Goal: Task Accomplishment & Management: Complete application form

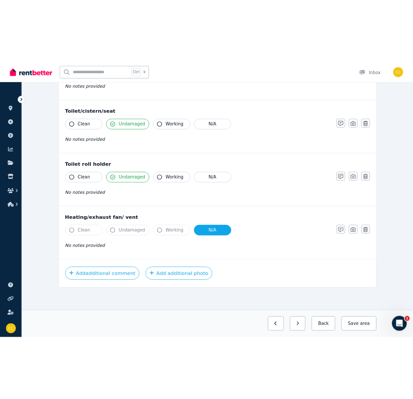
scroll to position [974, 0]
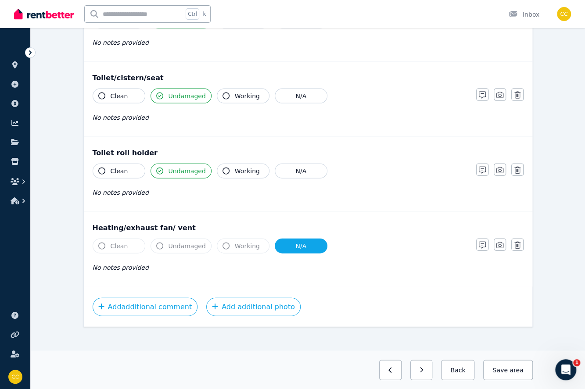
drag, startPoint x: 69, startPoint y: 87, endPoint x: 73, endPoint y: 81, distance: 7.1
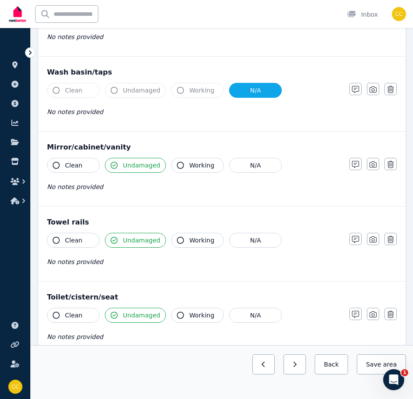
scroll to position [666, 0]
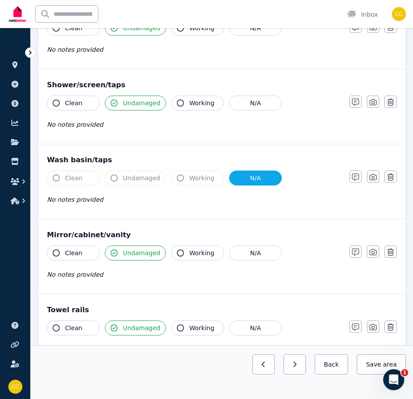
click at [335, 368] on button "Back" at bounding box center [331, 365] width 33 height 20
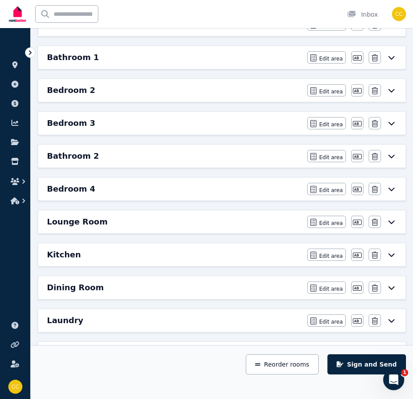
scroll to position [113, 0]
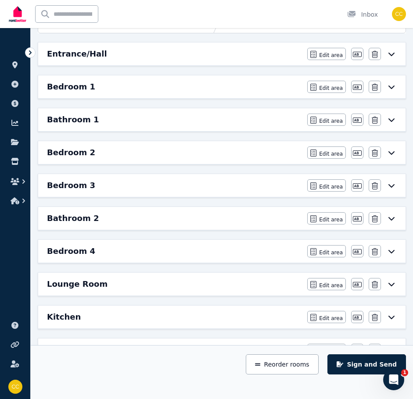
click at [394, 88] on icon at bounding box center [391, 86] width 11 height 7
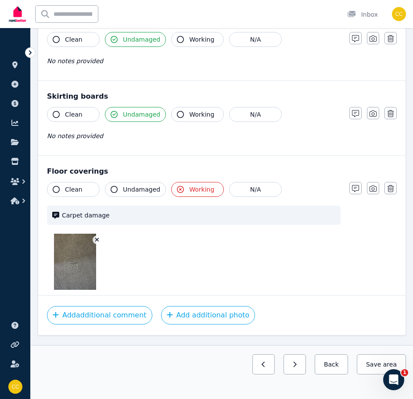
scroll to position [732, 0]
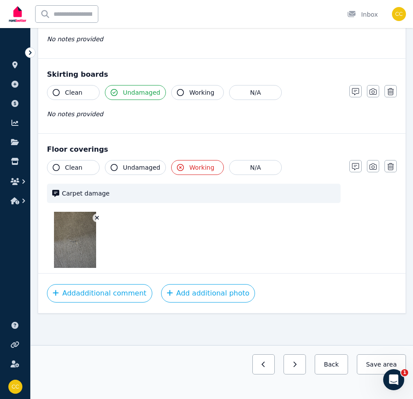
click at [339, 366] on button "Back" at bounding box center [331, 365] width 33 height 20
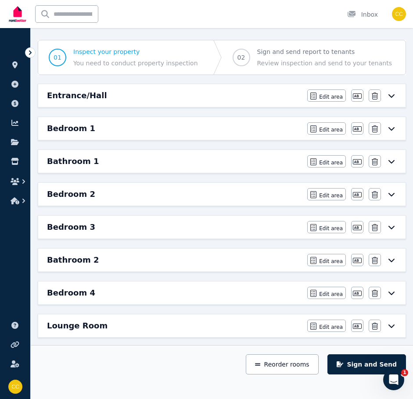
scroll to position [69, 0]
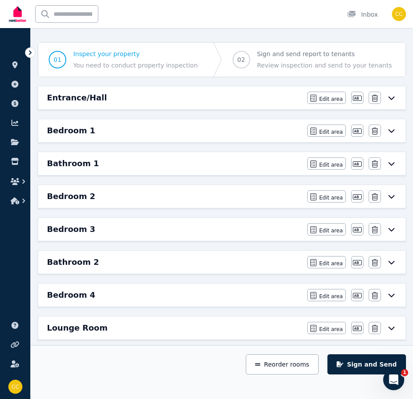
click at [391, 163] on icon at bounding box center [391, 163] width 11 height 7
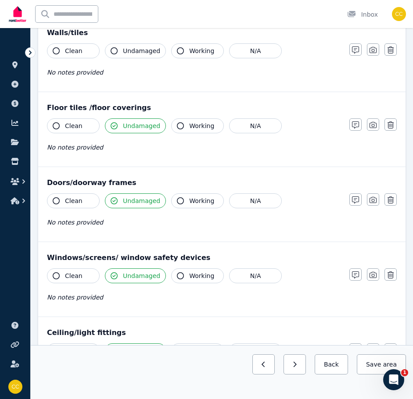
scroll to position [88, 0]
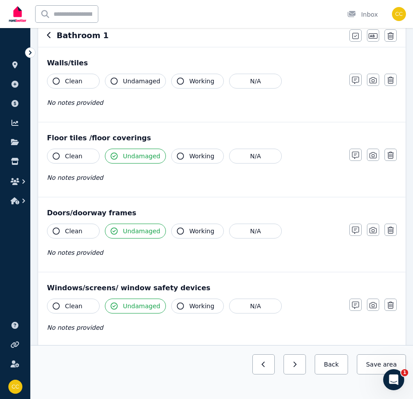
click at [190, 156] on span "Working" at bounding box center [201, 156] width 25 height 9
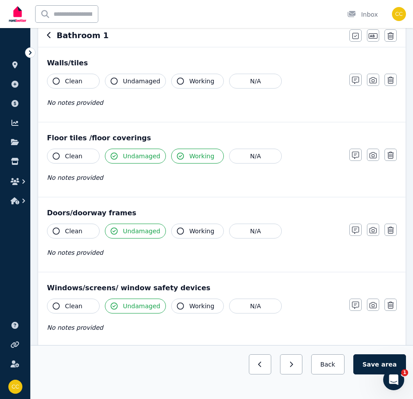
click at [150, 177] on div "No notes provided" at bounding box center [194, 177] width 294 height 11
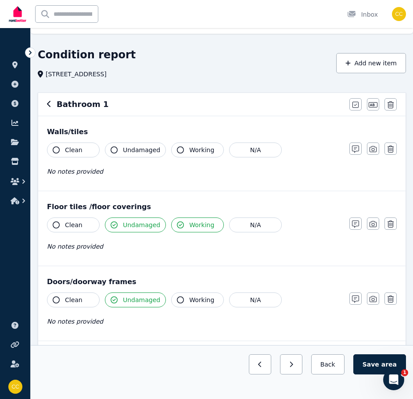
scroll to position [0, 0]
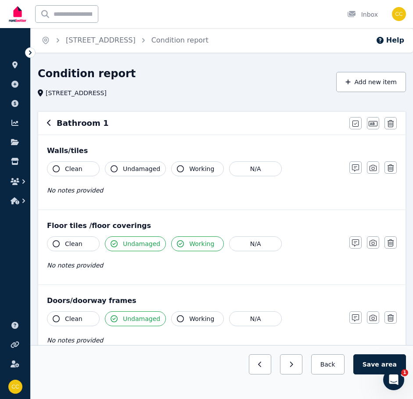
click at [177, 243] on icon "button" at bounding box center [180, 244] width 7 height 7
click at [184, 245] on button "Working" at bounding box center [197, 244] width 53 height 15
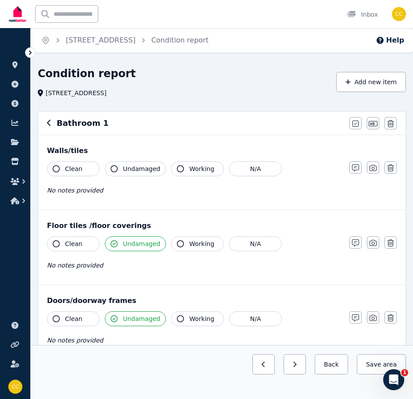
click at [191, 169] on span "Working" at bounding box center [201, 169] width 25 height 9
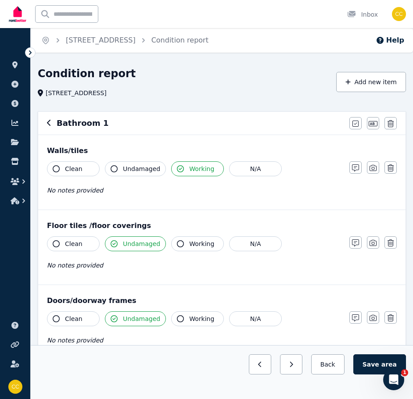
click at [188, 191] on div "No notes provided" at bounding box center [194, 190] width 294 height 11
click at [356, 170] on icon "button" at bounding box center [355, 168] width 7 height 7
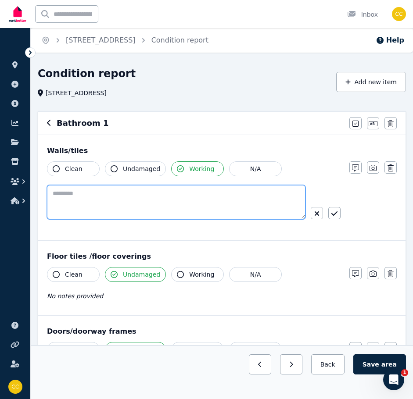
click at [216, 193] on textarea at bounding box center [176, 202] width 259 height 34
type textarea "**********"
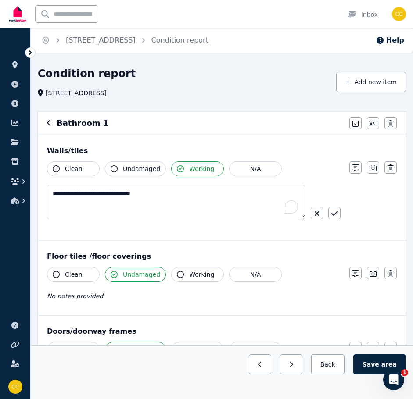
click at [334, 215] on icon "button" at bounding box center [334, 214] width 6 height 4
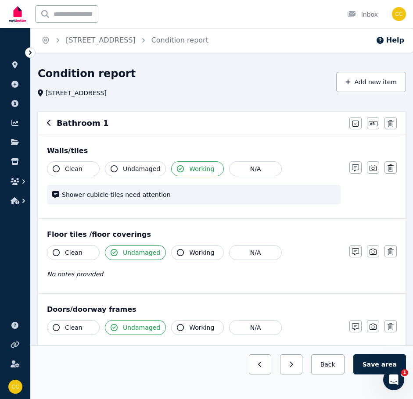
click at [374, 168] on icon "button" at bounding box center [373, 168] width 7 height 6
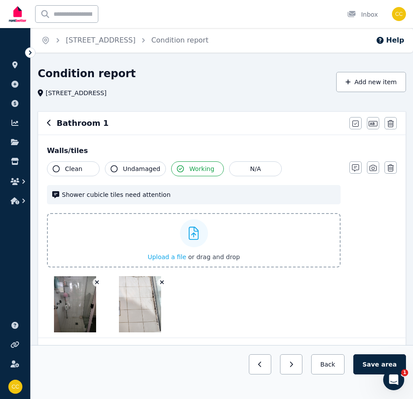
click at [377, 251] on div "Clean Undamaged Working N/A Shower cubicle tiles need attention Upload a file o…" at bounding box center [222, 247] width 350 height 171
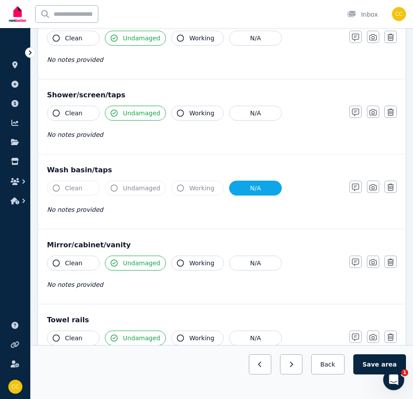
scroll to position [790, 0]
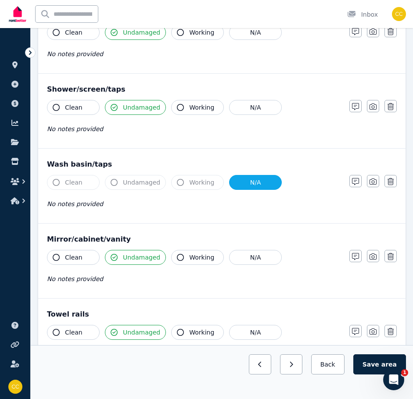
click at [247, 185] on button "N/A" at bounding box center [255, 182] width 53 height 15
click at [121, 183] on button "Undamaged" at bounding box center [135, 182] width 61 height 15
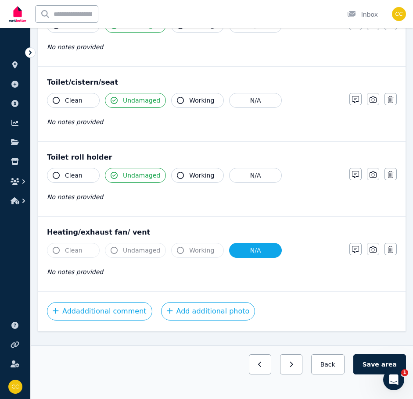
scroll to position [1115, 0]
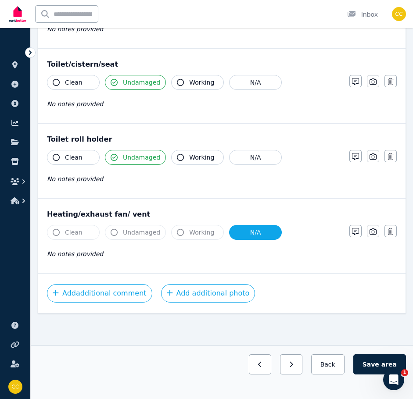
click at [377, 366] on button "Save area" at bounding box center [379, 365] width 53 height 20
click at [320, 366] on icon "button" at bounding box center [318, 365] width 4 height 6
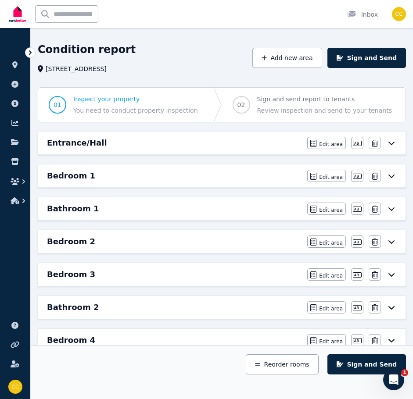
scroll to position [0, 0]
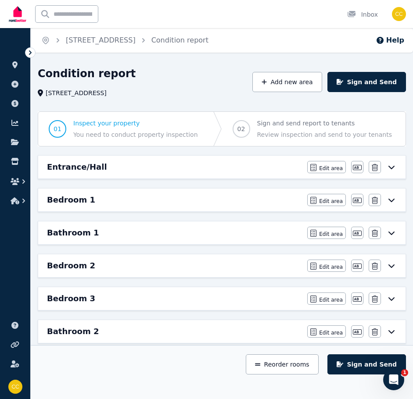
click at [391, 266] on icon at bounding box center [391, 265] width 11 height 7
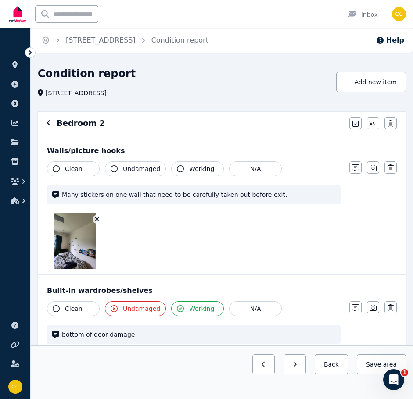
click at [331, 367] on button "Back" at bounding box center [331, 365] width 33 height 20
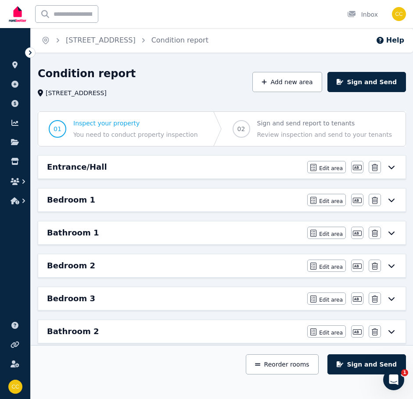
click at [389, 297] on icon at bounding box center [391, 298] width 11 height 7
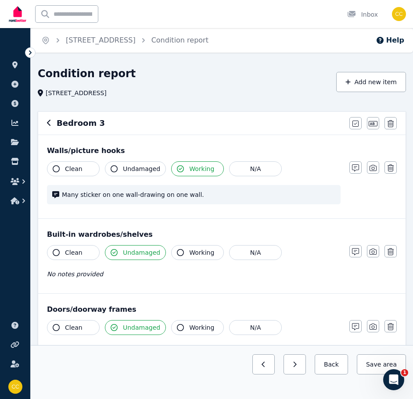
drag, startPoint x: 373, startPoint y: 169, endPoint x: 384, endPoint y: 193, distance: 26.3
click at [373, 169] on icon "button" at bounding box center [373, 168] width 7 height 7
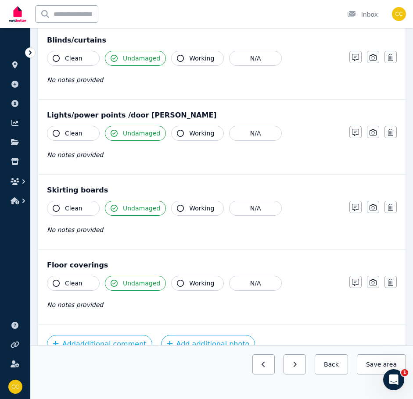
scroll to position [665, 0]
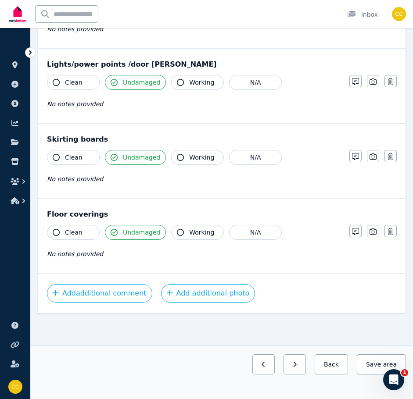
click at [378, 374] on button "Save area" at bounding box center [381, 365] width 49 height 20
click at [336, 368] on button "Back" at bounding box center [327, 365] width 41 height 20
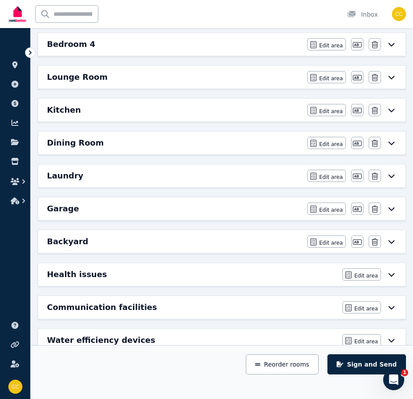
scroll to position [201, 0]
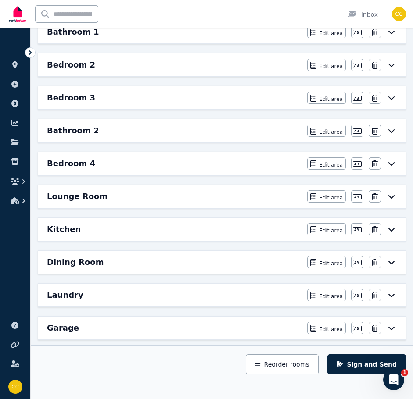
click at [393, 132] on icon at bounding box center [391, 130] width 11 height 7
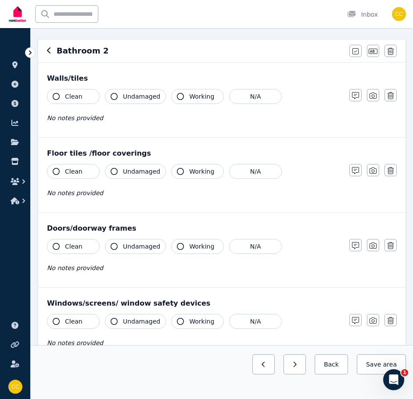
scroll to position [0, 0]
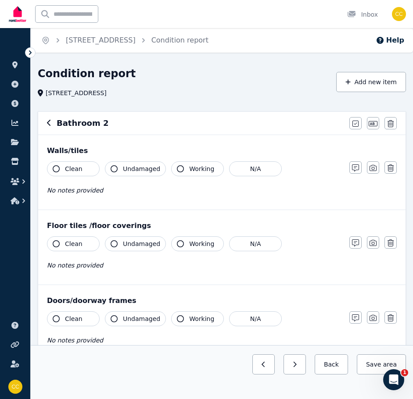
click at [178, 169] on icon "button" at bounding box center [180, 168] width 7 height 7
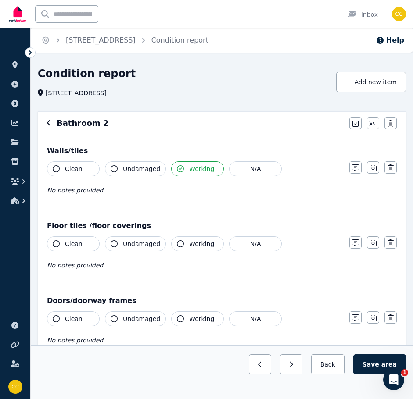
click at [177, 244] on icon "button" at bounding box center [180, 244] width 7 height 7
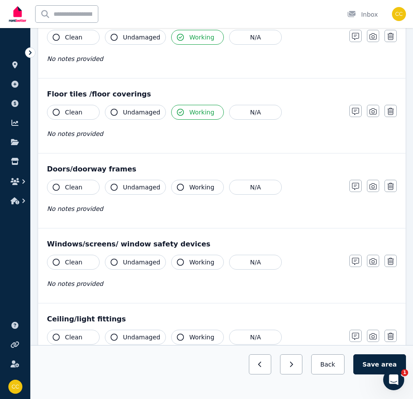
click at [177, 190] on icon "button" at bounding box center [180, 187] width 7 height 7
click at [177, 262] on icon "button" at bounding box center [180, 262] width 7 height 7
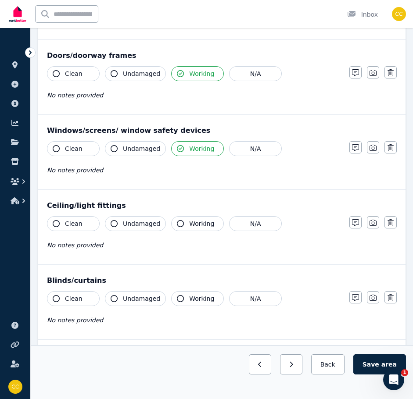
scroll to position [263, 0]
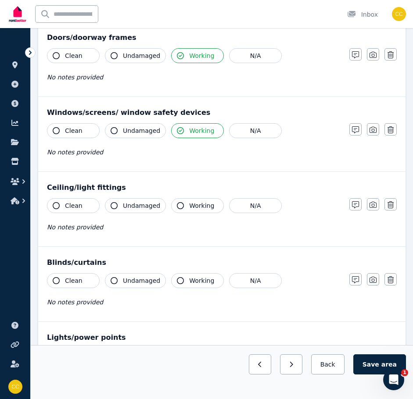
click at [177, 206] on icon "button" at bounding box center [180, 205] width 7 height 7
click at [177, 280] on icon "button" at bounding box center [180, 280] width 7 height 7
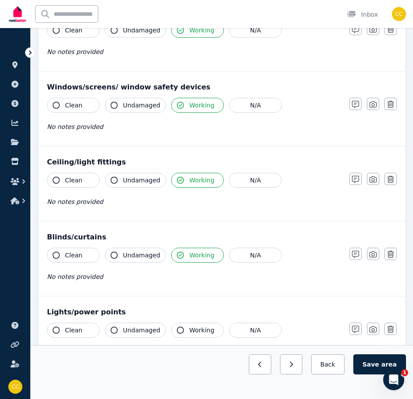
scroll to position [395, 0]
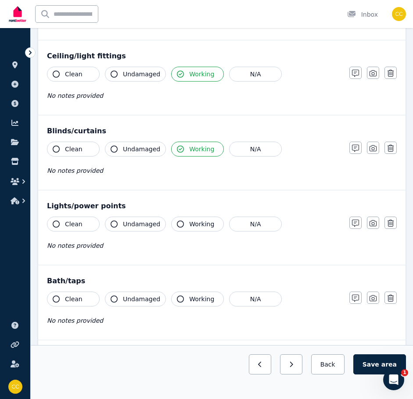
click at [177, 224] on icon "button" at bounding box center [180, 224] width 7 height 7
click at [177, 298] on icon "button" at bounding box center [180, 299] width 7 height 7
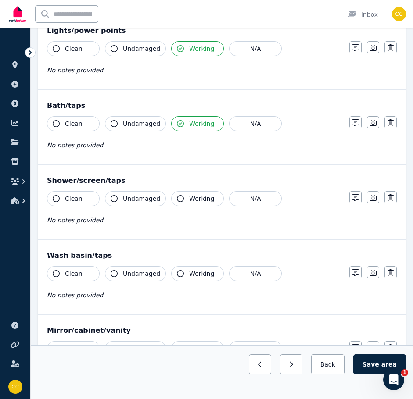
click at [177, 200] on icon "button" at bounding box center [180, 198] width 7 height 7
click at [177, 275] on icon "button" at bounding box center [180, 273] width 7 height 7
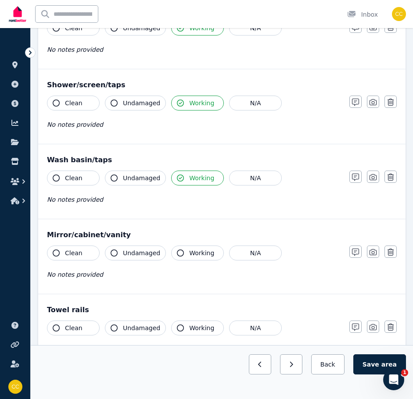
scroll to position [702, 0]
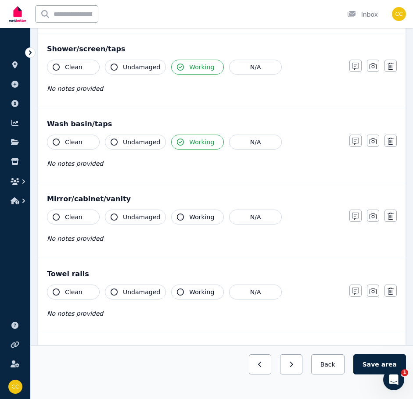
click at [177, 220] on icon "button" at bounding box center [180, 217] width 7 height 7
click at [177, 292] on icon "button" at bounding box center [180, 292] width 7 height 7
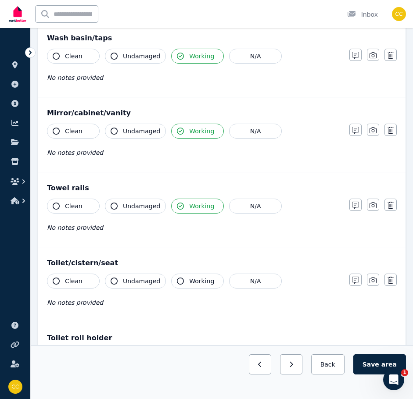
scroll to position [790, 0]
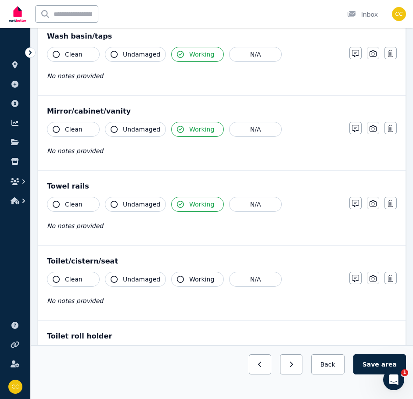
click at [177, 280] on icon "button" at bounding box center [180, 279] width 7 height 7
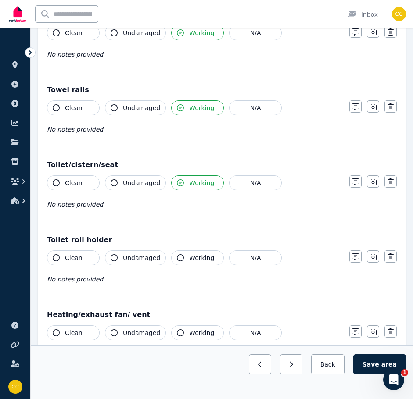
scroll to position [922, 0]
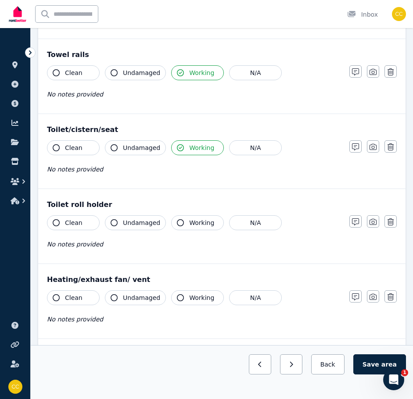
click at [177, 226] on icon "button" at bounding box center [180, 222] width 7 height 7
click at [177, 297] on icon "button" at bounding box center [180, 298] width 7 height 7
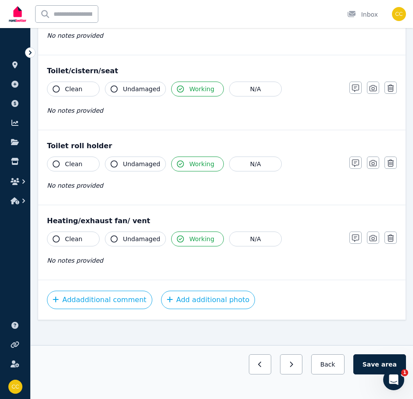
scroll to position [987, 0]
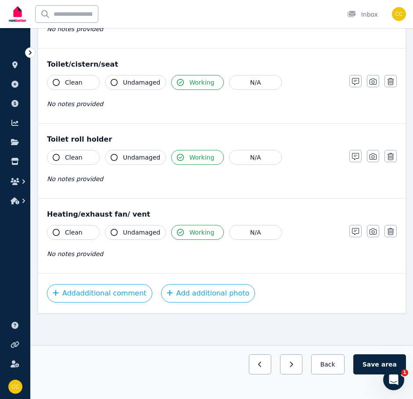
click at [383, 365] on button "Save area" at bounding box center [379, 365] width 53 height 20
drag, startPoint x: 380, startPoint y: 367, endPoint x: 325, endPoint y: 365, distance: 54.9
click at [380, 367] on button "Save area" at bounding box center [381, 365] width 49 height 20
click at [336, 368] on button "Back" at bounding box center [327, 365] width 41 height 20
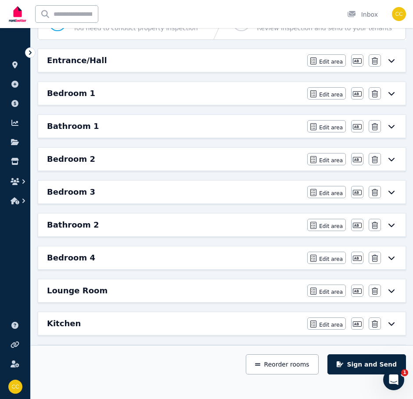
scroll to position [69, 0]
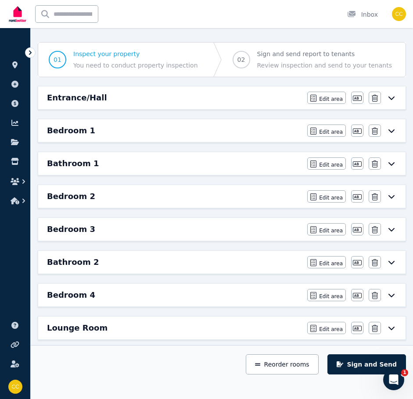
click at [392, 297] on icon at bounding box center [391, 296] width 6 height 4
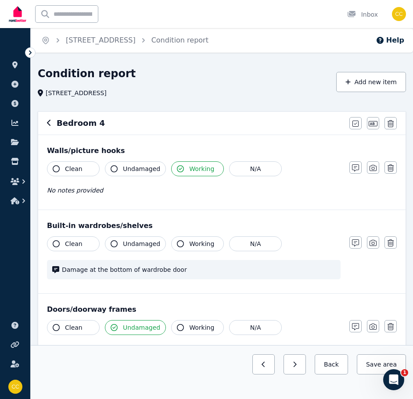
click at [375, 244] on icon "button" at bounding box center [373, 243] width 7 height 7
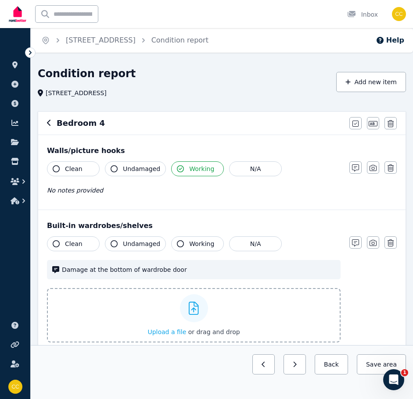
click at [97, 191] on div "No notes provided" at bounding box center [194, 190] width 294 height 11
click at [354, 168] on icon "button" at bounding box center [355, 168] width 7 height 7
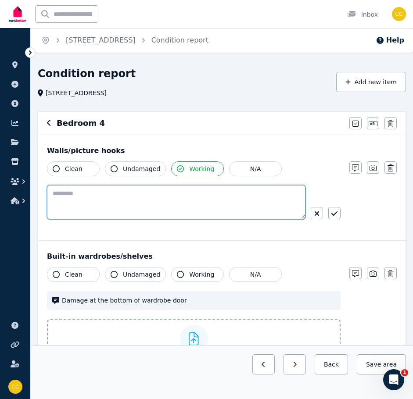
click at [157, 196] on textarea at bounding box center [176, 202] width 259 height 34
type textarea "**********"
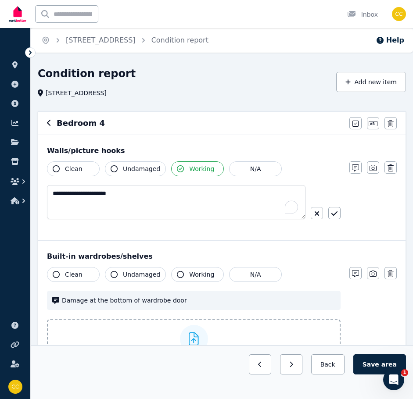
click at [336, 215] on icon "button" at bounding box center [334, 213] width 6 height 7
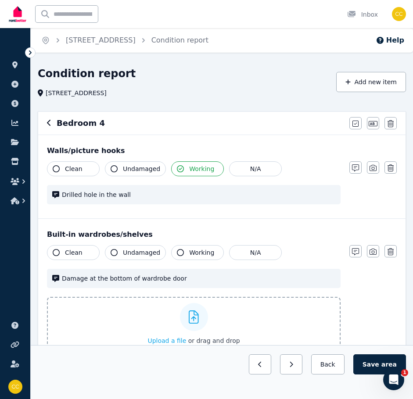
click at [371, 169] on icon "button" at bounding box center [373, 168] width 7 height 7
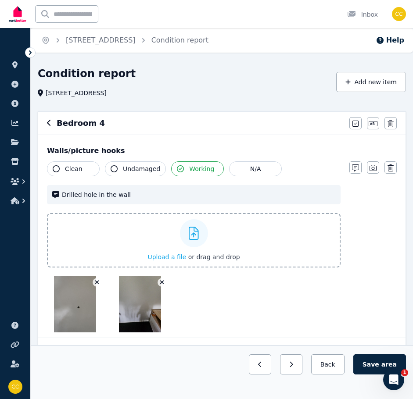
scroll to position [263, 0]
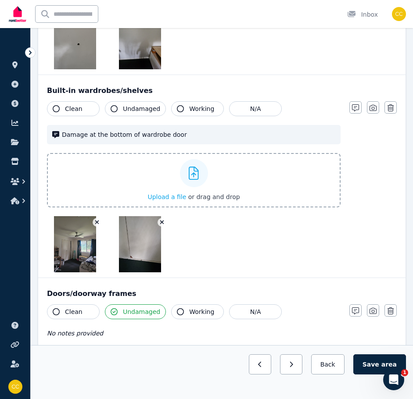
drag, startPoint x: 233, startPoint y: 254, endPoint x: 240, endPoint y: 255, distance: 6.8
click at [233, 254] on div at bounding box center [194, 244] width 294 height 56
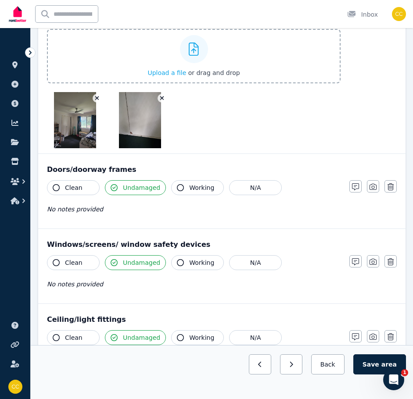
scroll to position [793, 0]
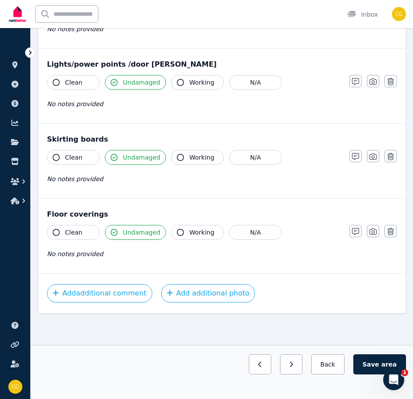
click at [377, 360] on button "Save area" at bounding box center [379, 365] width 53 height 20
click at [338, 369] on button "Back" at bounding box center [327, 365] width 41 height 20
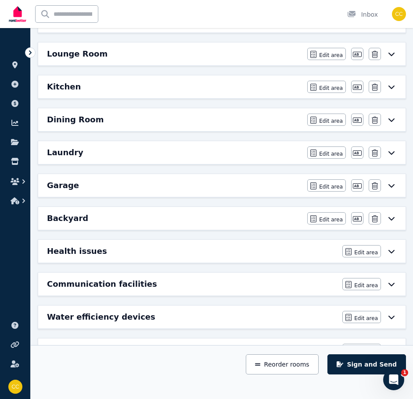
scroll to position [157, 0]
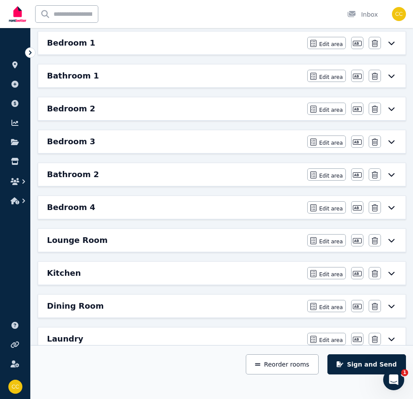
click at [393, 242] on icon at bounding box center [391, 240] width 11 height 7
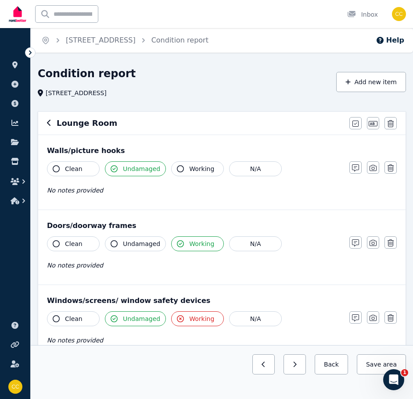
scroll to position [176, 0]
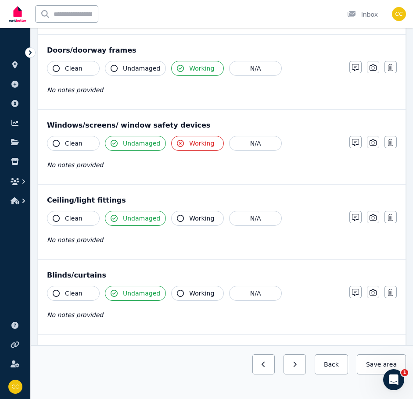
click at [192, 144] on span "Working" at bounding box center [201, 143] width 25 height 9
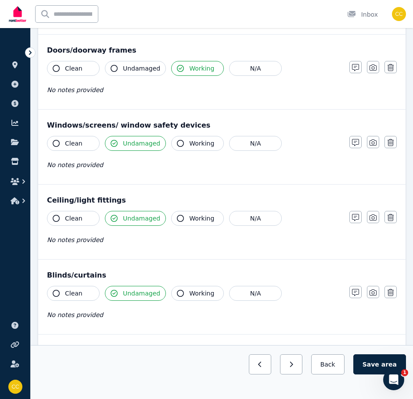
scroll to position [44, 0]
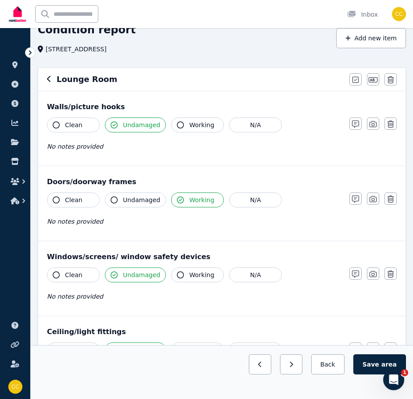
drag, startPoint x: 209, startPoint y: 126, endPoint x: 237, endPoint y: 126, distance: 27.7
click at [209, 126] on button "Working" at bounding box center [197, 125] width 53 height 15
click at [139, 128] on span "Undamaged" at bounding box center [141, 125] width 37 height 9
click at [140, 126] on span "Undamaged" at bounding box center [141, 125] width 37 height 9
click at [358, 125] on icon "button" at bounding box center [355, 124] width 7 height 7
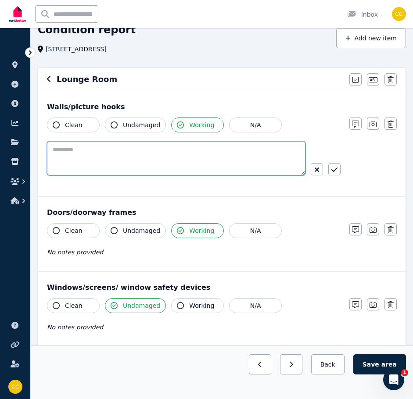
click at [238, 156] on textarea at bounding box center [176, 158] width 259 height 34
type textarea "**********"
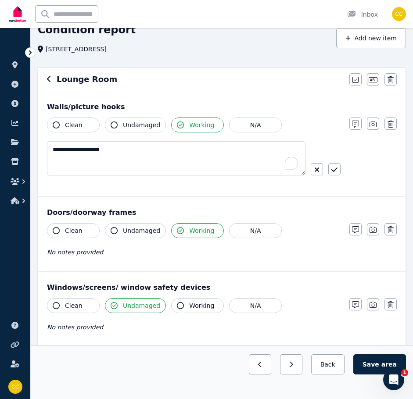
click at [332, 171] on icon "button" at bounding box center [334, 170] width 6 height 4
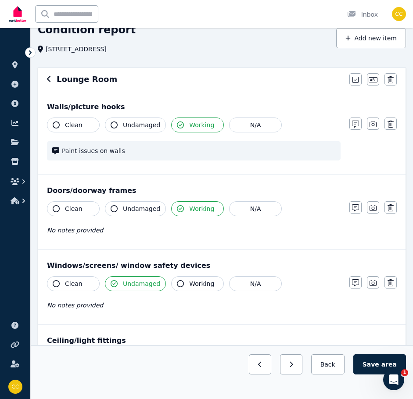
click at [375, 126] on icon "button" at bounding box center [373, 124] width 7 height 7
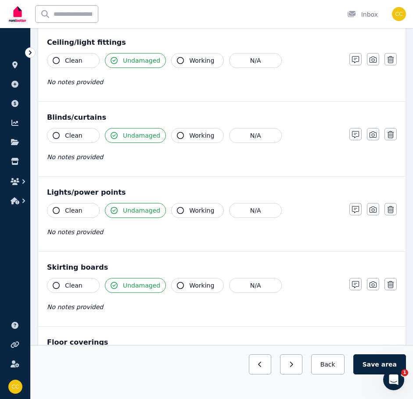
scroll to position [239, 0]
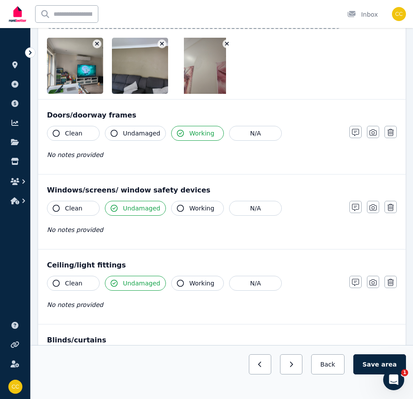
click at [357, 133] on icon "button" at bounding box center [355, 132] width 7 height 7
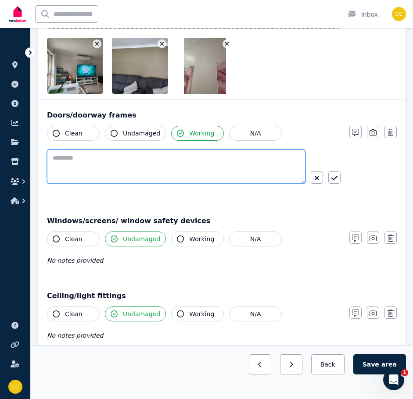
click at [156, 156] on textarea at bounding box center [176, 167] width 259 height 34
type textarea "**********"
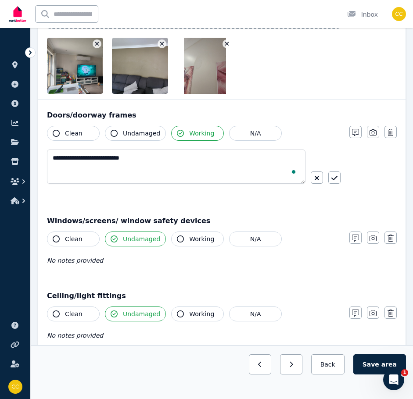
click at [335, 179] on icon "button" at bounding box center [334, 178] width 6 height 4
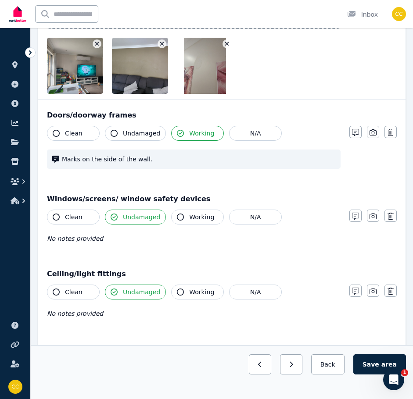
click at [372, 131] on icon "button" at bounding box center [373, 132] width 7 height 7
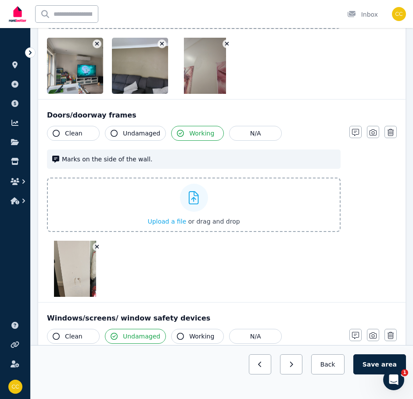
drag, startPoint x: 381, startPoint y: 364, endPoint x: 375, endPoint y: 252, distance: 112.6
click at [381, 364] on button "Save area" at bounding box center [379, 365] width 53 height 20
click at [330, 367] on button "Back" at bounding box center [327, 365] width 41 height 20
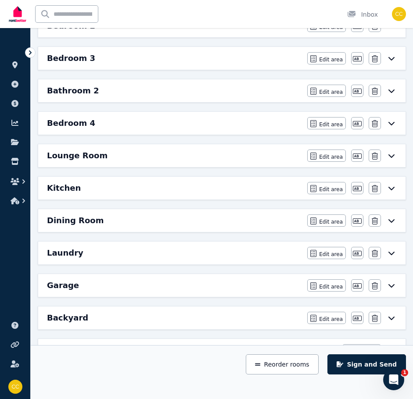
scroll to position [283, 0]
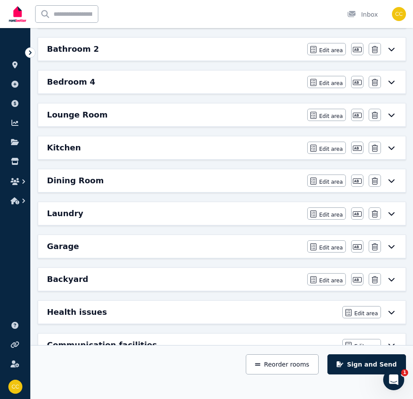
click at [393, 149] on icon at bounding box center [391, 147] width 11 height 7
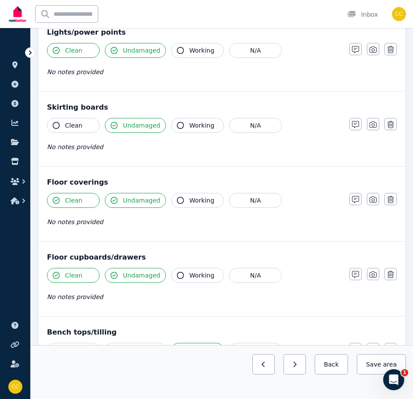
scroll to position [615, 0]
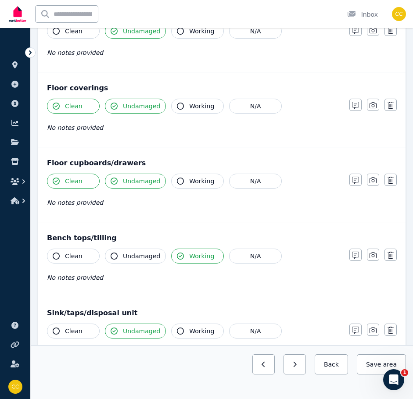
drag, startPoint x: 357, startPoint y: 258, endPoint x: 353, endPoint y: 264, distance: 7.2
click at [357, 258] on icon "button" at bounding box center [355, 255] width 7 height 7
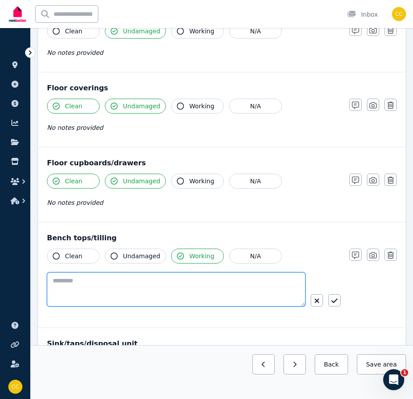
click at [248, 280] on textarea at bounding box center [176, 290] width 259 height 34
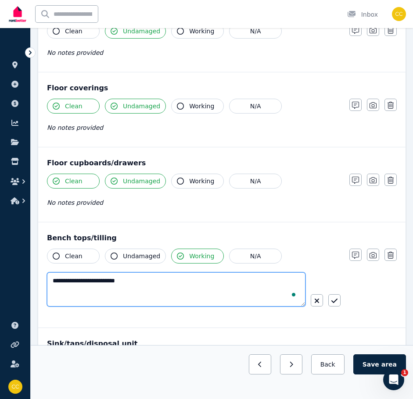
type textarea "**********"
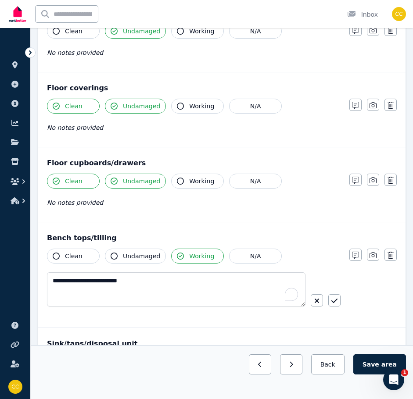
click at [336, 302] on icon "button" at bounding box center [334, 301] width 6 height 4
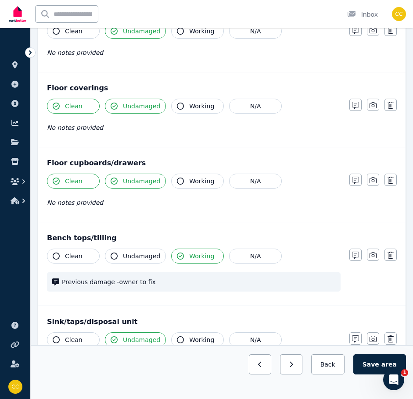
click at [374, 252] on icon "button" at bounding box center [373, 255] width 7 height 7
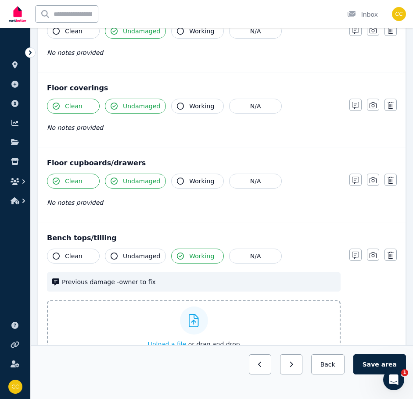
scroll to position [702, 0]
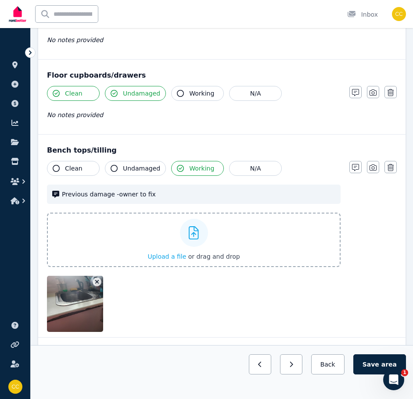
drag, startPoint x: 236, startPoint y: 305, endPoint x: 256, endPoint y: 305, distance: 20.6
click at [236, 305] on div at bounding box center [194, 304] width 294 height 56
click at [68, 191] on span "Previous damage -owner to fix" at bounding box center [198, 194] width 273 height 9
click at [62, 195] on span "Previous damage -owner to fix" at bounding box center [198, 194] width 273 height 9
click at [356, 169] on icon "button" at bounding box center [355, 167] width 7 height 7
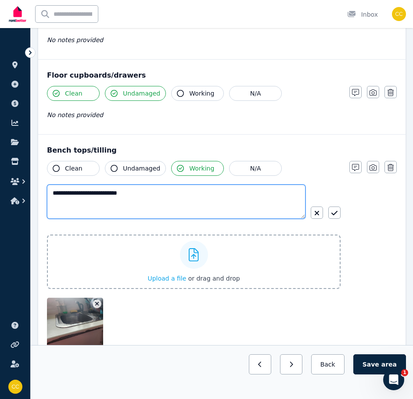
click at [53, 191] on textarea "**********" at bounding box center [176, 202] width 259 height 34
type textarea "**********"
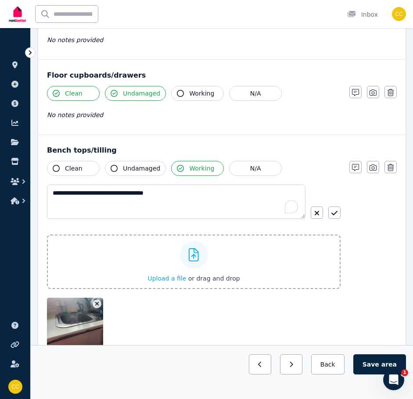
click at [363, 282] on div "**********" at bounding box center [222, 257] width 350 height 193
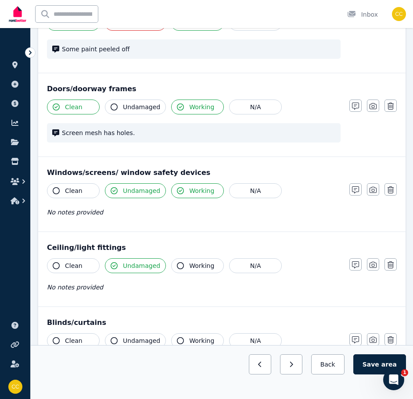
scroll to position [132, 0]
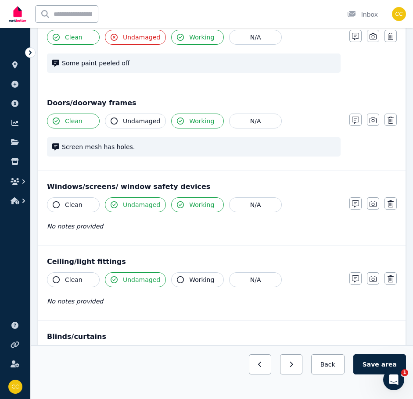
click at [375, 122] on icon "button" at bounding box center [373, 120] width 7 height 7
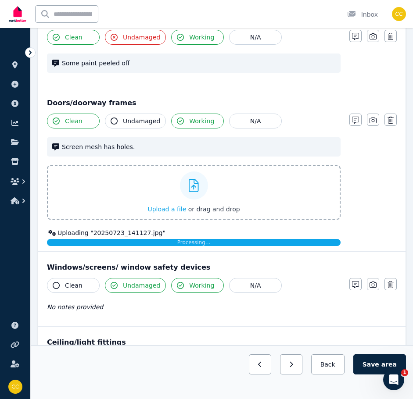
click at [57, 122] on icon "button" at bounding box center [56, 121] width 7 height 7
click at [63, 122] on button "Clean" at bounding box center [73, 121] width 53 height 15
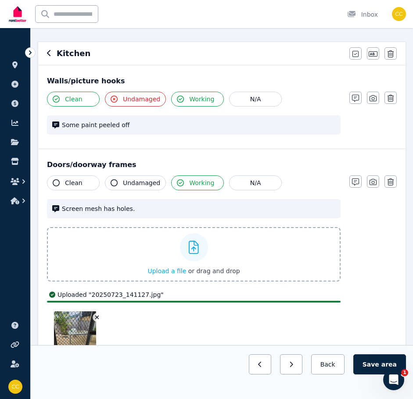
scroll to position [44, 0]
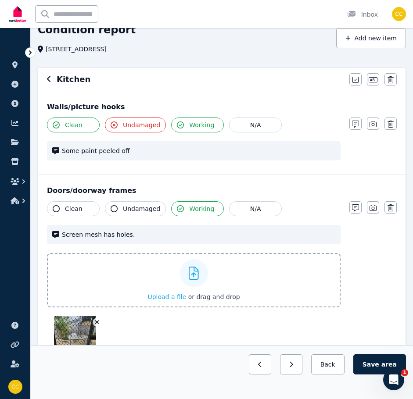
click at [183, 125] on button "Working" at bounding box center [197, 125] width 53 height 15
click at [74, 125] on span "Clean" at bounding box center [74, 125] width 18 height 9
click at [134, 126] on span "Undamaged" at bounding box center [141, 125] width 37 height 9
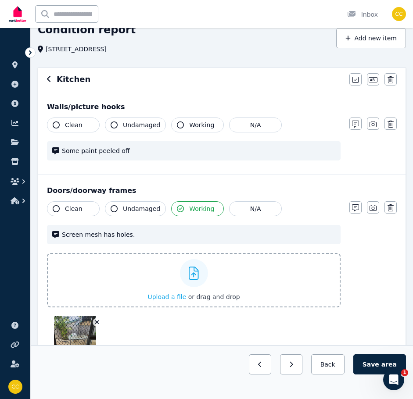
click at [134, 126] on span "Undamaged" at bounding box center [141, 125] width 37 height 9
click at [135, 126] on span "Undamaged" at bounding box center [141, 125] width 37 height 9
click at [183, 126] on button "Working" at bounding box center [197, 125] width 53 height 15
click at [374, 127] on icon "button" at bounding box center [373, 124] width 7 height 6
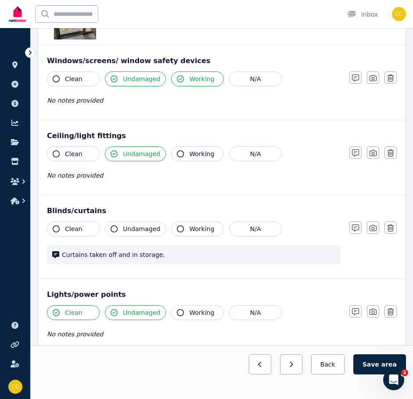
scroll to position [527, 0]
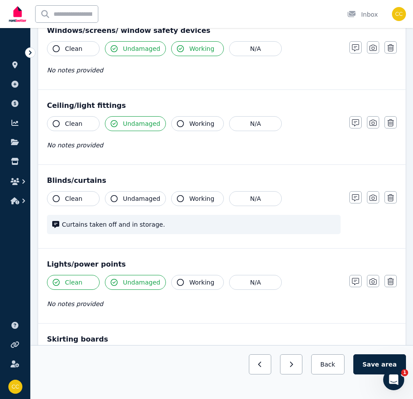
click at [371, 201] on icon "button" at bounding box center [373, 198] width 7 height 6
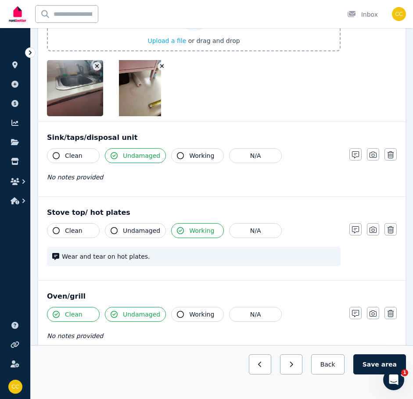
scroll to position [1317, 0]
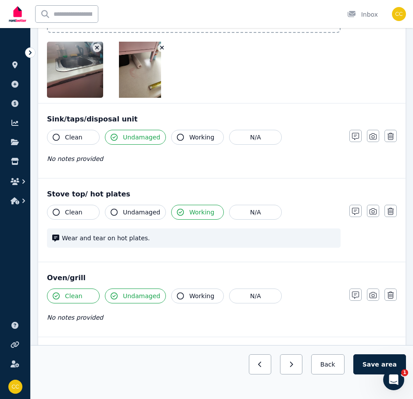
click at [161, 241] on span "Wear and tear on hot plates." at bounding box center [198, 238] width 273 height 9
click at [356, 213] on icon "button" at bounding box center [355, 211] width 7 height 7
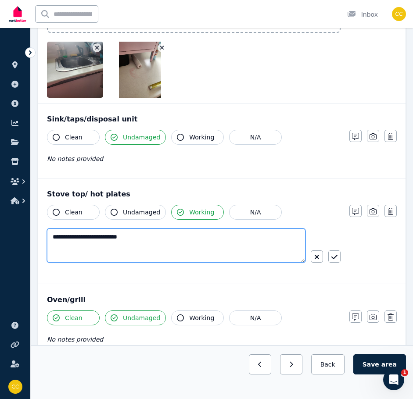
click at [190, 238] on textarea "**********" at bounding box center [176, 246] width 259 height 34
type textarea "**********"
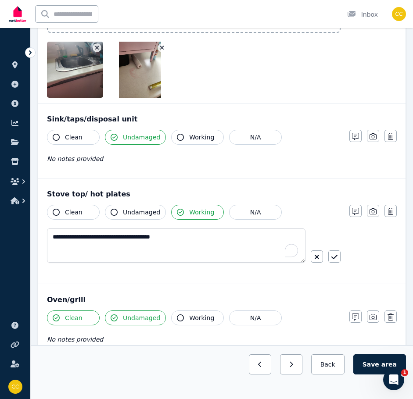
click at [335, 259] on icon "button" at bounding box center [334, 257] width 6 height 7
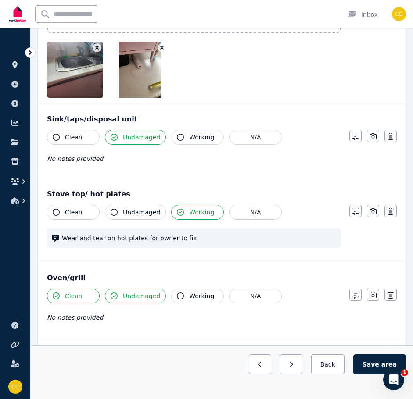
click at [373, 212] on icon "button" at bounding box center [373, 211] width 7 height 7
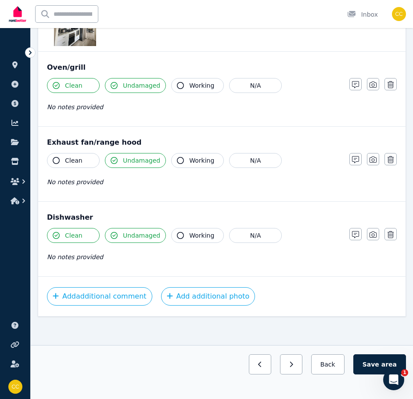
scroll to position [1650, 0]
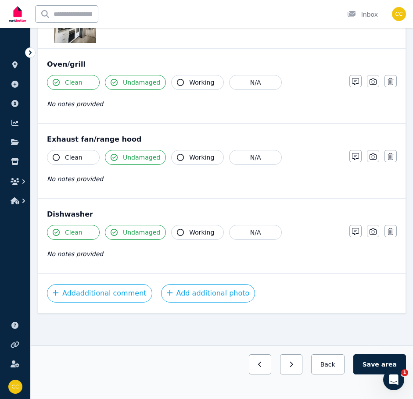
click at [387, 363] on span "area" at bounding box center [388, 364] width 15 height 9
click at [331, 367] on button "Back" at bounding box center [327, 365] width 41 height 20
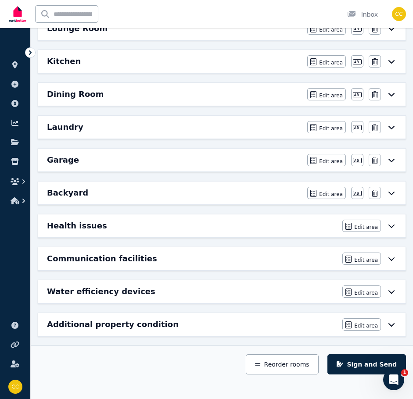
scroll to position [377, 0]
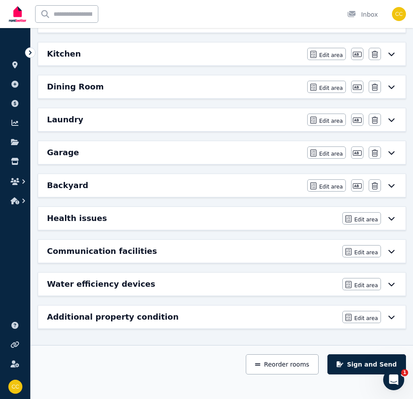
click at [390, 88] on icon at bounding box center [391, 88] width 6 height 4
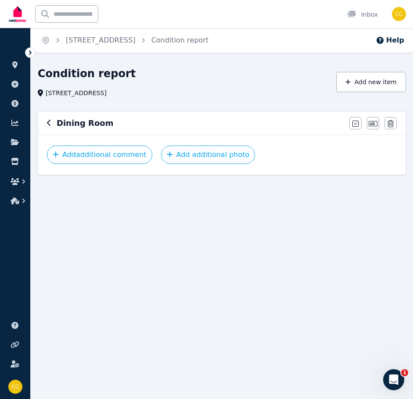
scroll to position [0, 0]
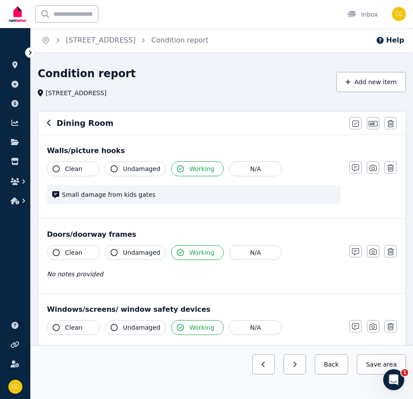
click at [374, 169] on icon "button" at bounding box center [373, 168] width 7 height 7
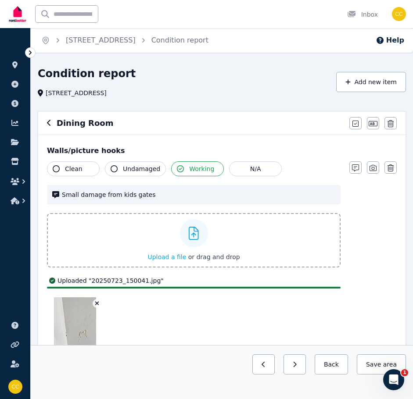
click at [79, 196] on span "Small damage from kids gates" at bounding box center [198, 194] width 273 height 9
click at [77, 196] on span "Small damage from kids gates" at bounding box center [198, 194] width 273 height 9
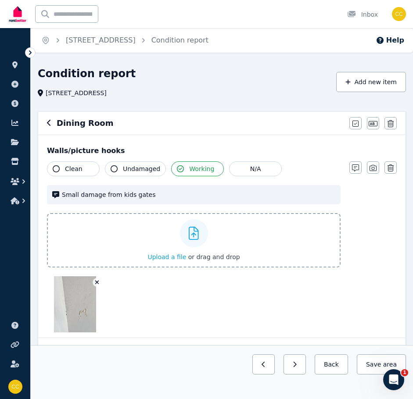
click at [355, 169] on icon "button" at bounding box center [355, 168] width 7 height 7
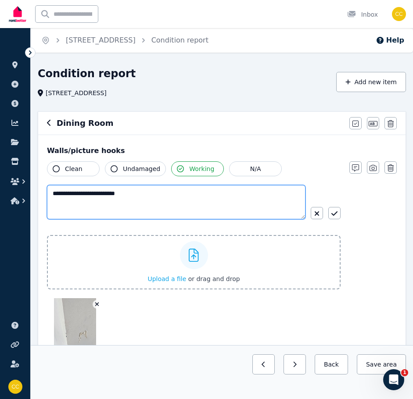
click at [61, 194] on textarea "**********" at bounding box center [176, 202] width 259 height 34
type textarea "**********"
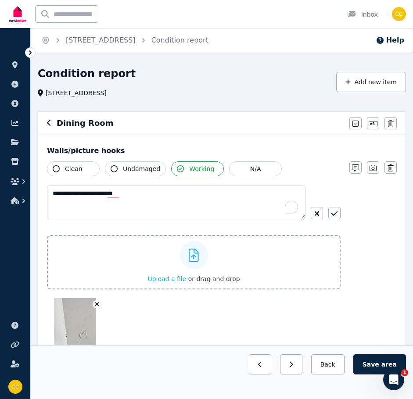
drag, startPoint x: 336, startPoint y: 215, endPoint x: 365, endPoint y: 246, distance: 42.8
click at [335, 215] on icon "button" at bounding box center [334, 213] width 6 height 7
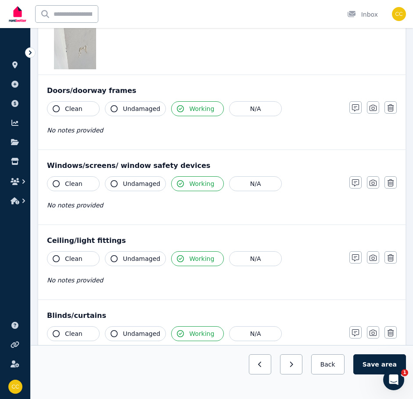
scroll to position [307, 0]
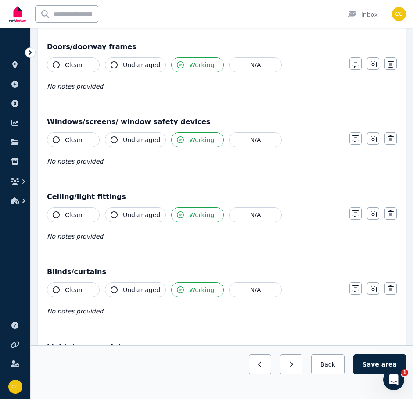
click at [355, 215] on icon "button" at bounding box center [355, 214] width 7 height 7
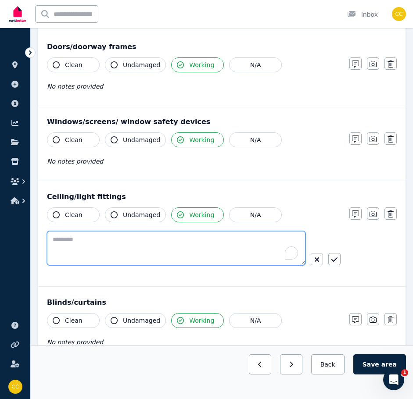
click at [244, 241] on textarea "To enrich screen reader interactions, please activate Accessibility in Grammarl…" at bounding box center [176, 248] width 259 height 34
type textarea "**********"
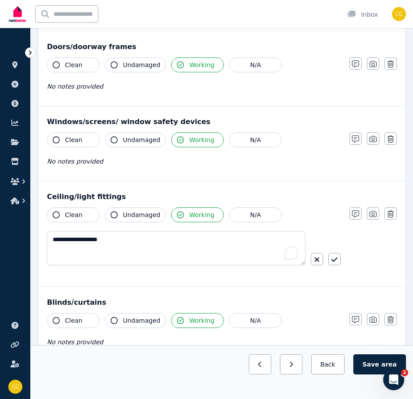
click at [334, 261] on icon "button" at bounding box center [334, 259] width 6 height 7
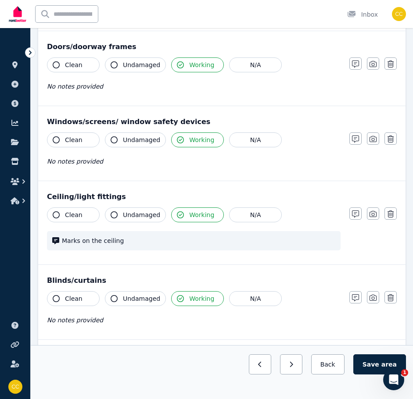
click at [371, 216] on icon "button" at bounding box center [373, 214] width 7 height 7
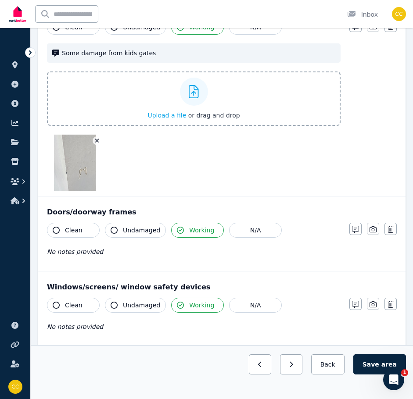
scroll to position [132, 0]
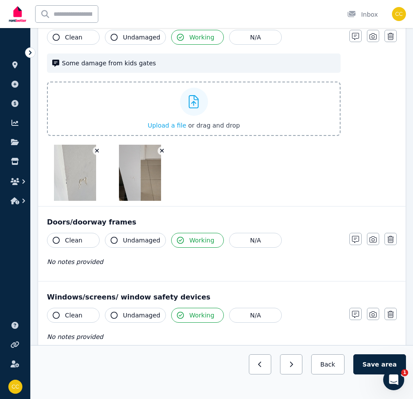
click at [376, 368] on button "Save area" at bounding box center [379, 365] width 53 height 20
click at [334, 365] on button "Back" at bounding box center [327, 365] width 41 height 20
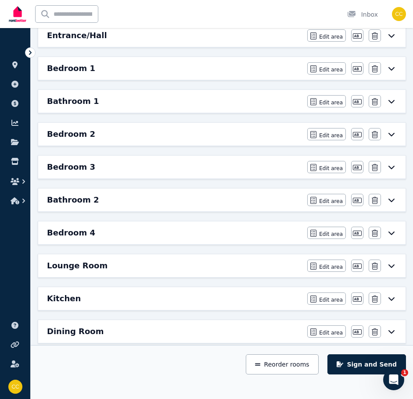
scroll to position [176, 0]
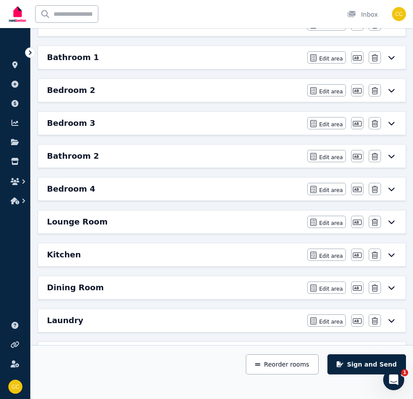
click at [389, 320] on icon at bounding box center [391, 320] width 11 height 7
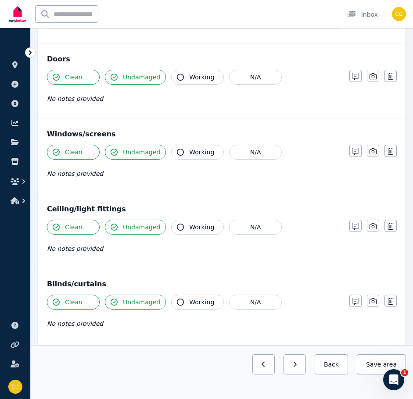
scroll to position [0, 0]
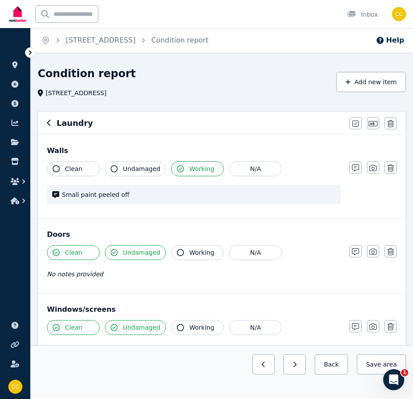
click at [136, 196] on span "Small paint peeled off" at bounding box center [198, 194] width 273 height 9
drag, startPoint x: 354, startPoint y: 168, endPoint x: 334, endPoint y: 171, distance: 19.6
click at [354, 168] on icon "button" at bounding box center [355, 168] width 7 height 7
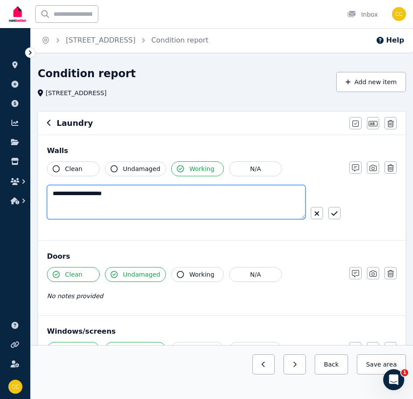
click at [58, 195] on textarea "**********" at bounding box center [176, 202] width 259 height 34
drag, startPoint x: 84, startPoint y: 194, endPoint x: 121, endPoint y: 194, distance: 36.4
click at [121, 194] on textarea "**********" at bounding box center [176, 202] width 259 height 34
type textarea "**********"
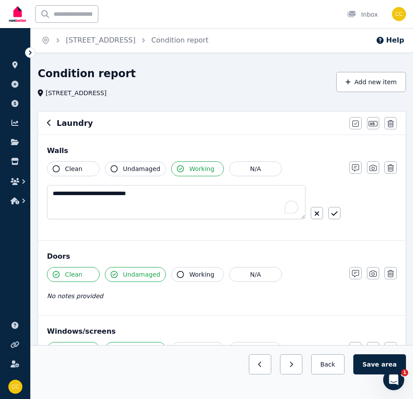
click at [334, 215] on icon "button" at bounding box center [334, 214] width 6 height 4
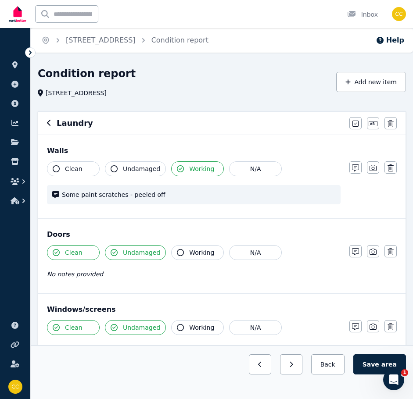
click at [375, 171] on icon "button" at bounding box center [373, 168] width 7 height 6
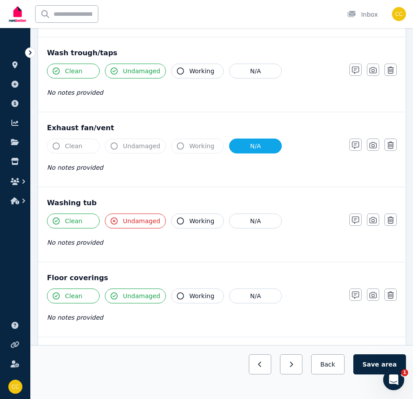
scroll to position [740, 0]
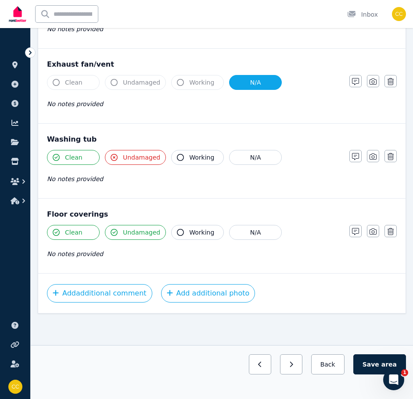
click at [125, 158] on span "Undamaged" at bounding box center [141, 157] width 37 height 9
click at [177, 158] on icon "button" at bounding box center [180, 157] width 7 height 7
click at [189, 158] on span "Working" at bounding box center [201, 157] width 25 height 9
click at [189, 159] on span "Working" at bounding box center [201, 157] width 25 height 9
click at [73, 158] on span "Clean" at bounding box center [74, 157] width 18 height 9
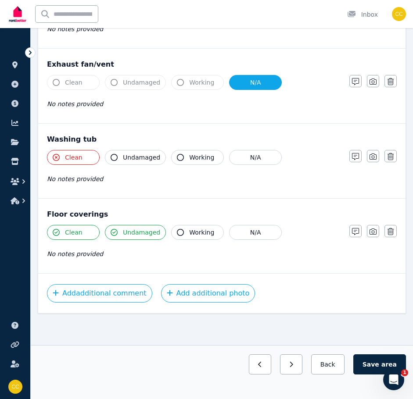
click at [73, 158] on span "Clean" at bounding box center [74, 157] width 18 height 9
click at [138, 160] on span "Undamaged" at bounding box center [141, 157] width 37 height 9
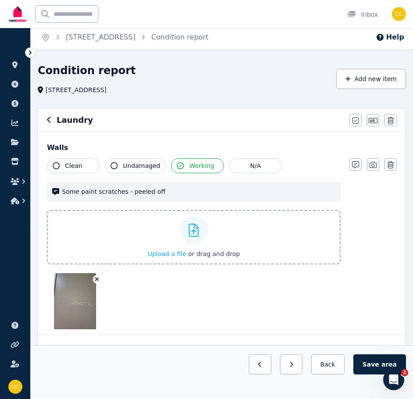
scroll to position [0, 0]
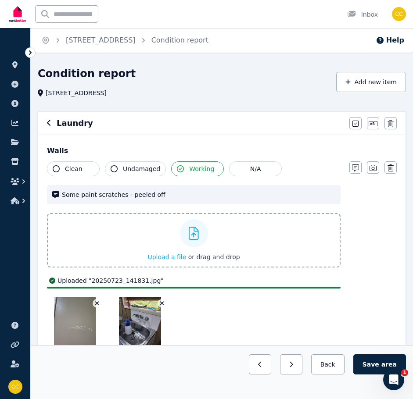
click at [377, 361] on button "Save area" at bounding box center [379, 365] width 53 height 20
click at [343, 366] on button "Back" at bounding box center [327, 365] width 41 height 20
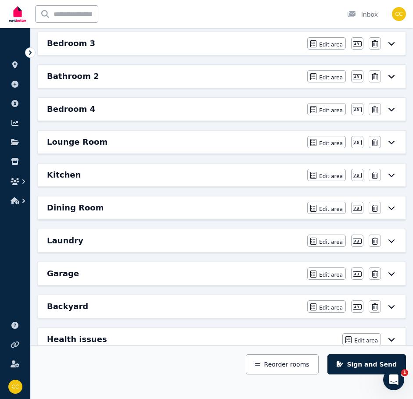
scroll to position [263, 0]
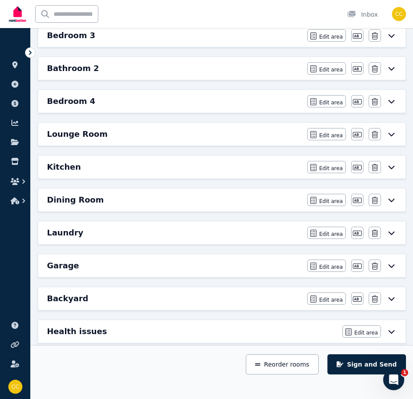
click at [392, 264] on icon at bounding box center [391, 265] width 11 height 7
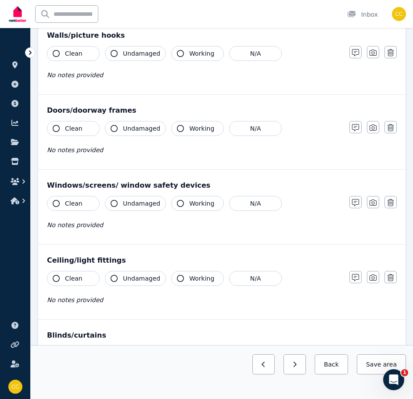
scroll to position [61, 0]
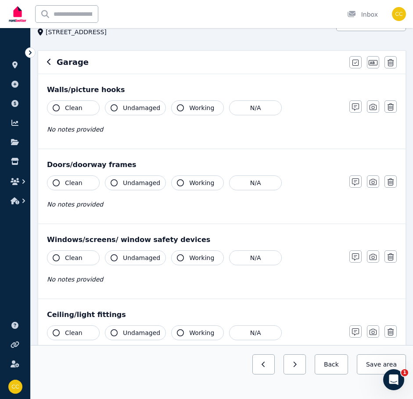
click at [115, 108] on icon "button" at bounding box center [114, 107] width 7 height 7
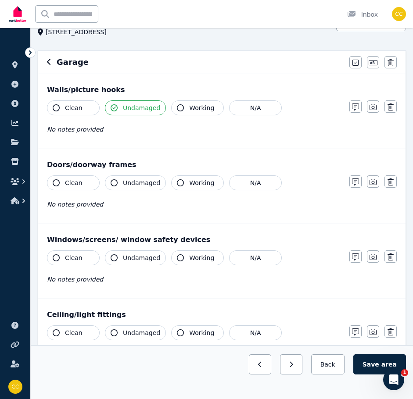
click at [126, 187] on button "Undamaged" at bounding box center [135, 183] width 61 height 15
drag, startPoint x: 113, startPoint y: 257, endPoint x: 120, endPoint y: 294, distance: 37.1
click at [113, 257] on icon "button" at bounding box center [114, 258] width 7 height 7
click at [114, 334] on icon "button" at bounding box center [114, 333] width 7 height 7
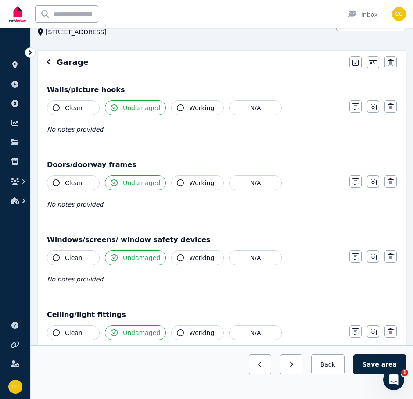
scroll to position [177, 0]
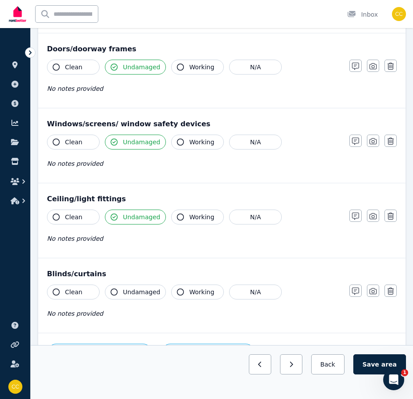
click at [112, 289] on icon "button" at bounding box center [114, 292] width 7 height 7
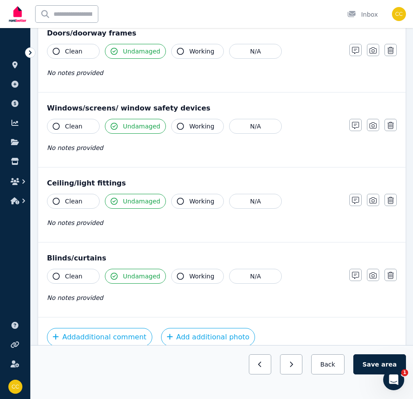
scroll to position [237, 0]
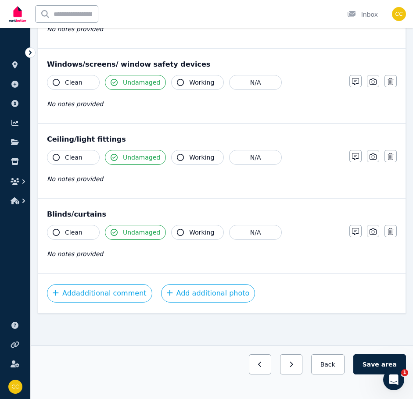
click at [383, 363] on button "Save area" at bounding box center [379, 365] width 53 height 20
click at [340, 368] on button "Back" at bounding box center [327, 365] width 41 height 20
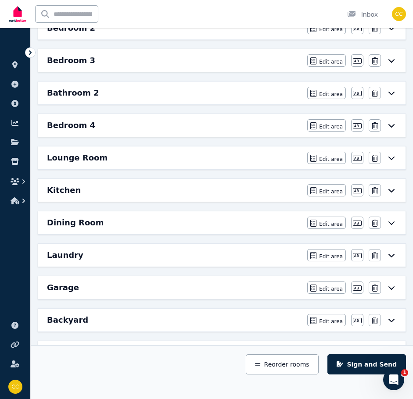
scroll to position [280, 0]
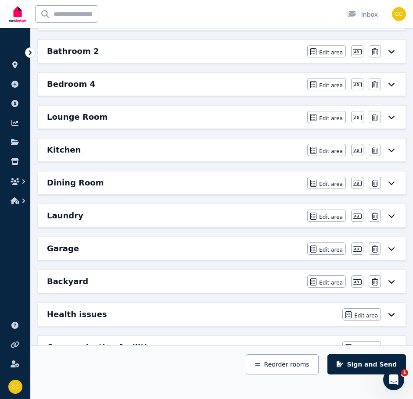
click at [390, 281] on icon at bounding box center [391, 282] width 6 height 4
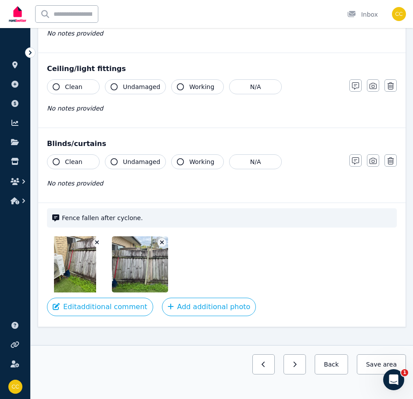
scroll to position [321, 0]
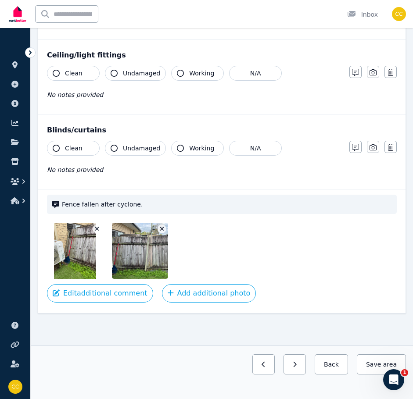
click at [375, 366] on button "Save area" at bounding box center [381, 365] width 49 height 20
click at [186, 207] on span "Fence fallen after cyclone." at bounding box center [227, 204] width 330 height 9
click at [55, 204] on icon at bounding box center [55, 204] width 7 height 7
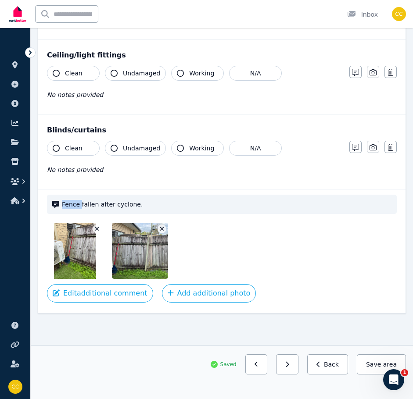
click at [105, 204] on span "Fence fallen after cyclone." at bounding box center [227, 204] width 330 height 9
click at [146, 203] on span "Fence fallen after cyclone." at bounding box center [227, 204] width 330 height 9
click at [119, 293] on button "Edit additional comment" at bounding box center [100, 293] width 106 height 18
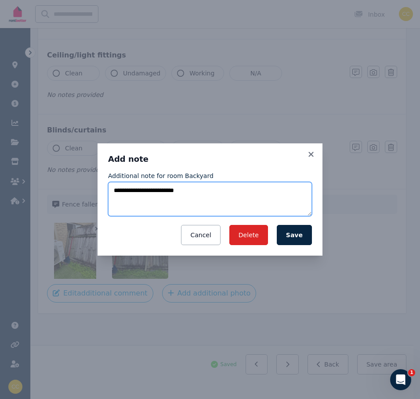
click at [187, 191] on textarea "**********" at bounding box center [210, 199] width 204 height 34
drag, startPoint x: 113, startPoint y: 190, endPoint x: 144, endPoint y: 210, distance: 37.1
click at [113, 190] on textarea "**********" at bounding box center [210, 199] width 204 height 34
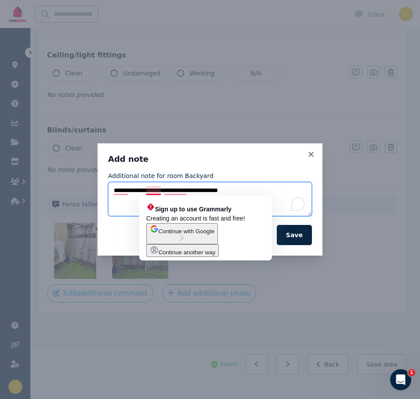
click at [162, 190] on textarea "**********" at bounding box center [210, 199] width 204 height 34
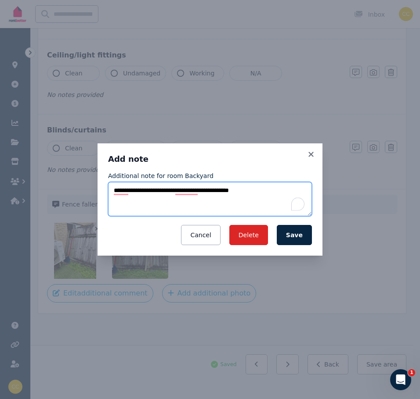
type textarea "**********"
click at [299, 237] on button "Save" at bounding box center [294, 235] width 35 height 20
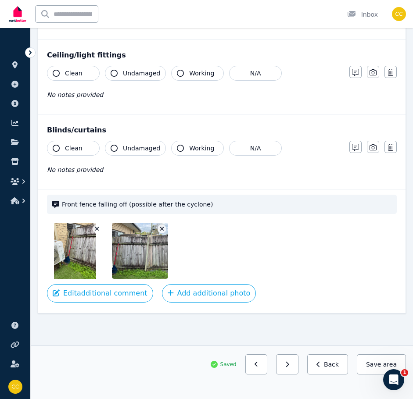
click at [72, 247] on img at bounding box center [75, 251] width 42 height 56
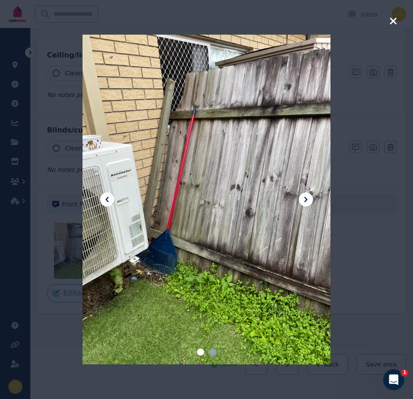
drag, startPoint x: 74, startPoint y: 247, endPoint x: 111, endPoint y: 246, distance: 36.9
click at [111, 246] on div at bounding box center [206, 199] width 413 height 399
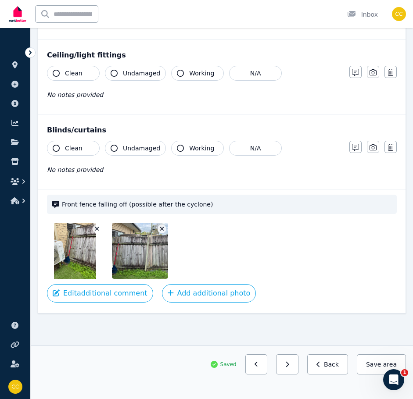
click at [285, 259] on div at bounding box center [222, 251] width 350 height 56
click at [380, 364] on button "Save area" at bounding box center [381, 365] width 49 height 20
click at [340, 369] on button "Back" at bounding box center [327, 365] width 41 height 20
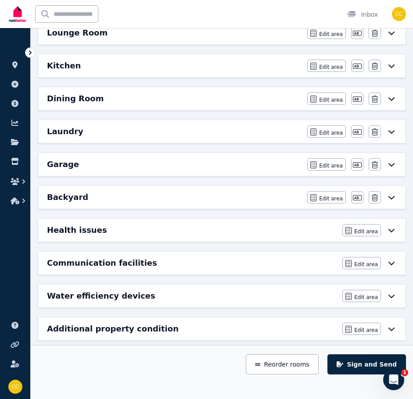
click at [395, 231] on icon at bounding box center [391, 230] width 11 height 7
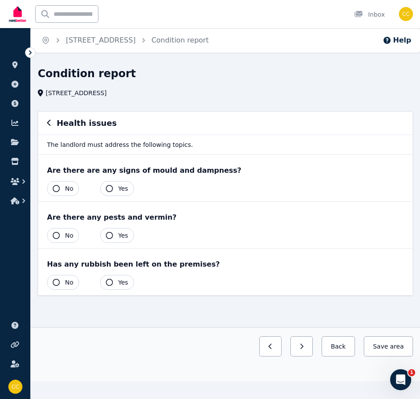
click at [115, 189] on button "Yes" at bounding box center [117, 188] width 34 height 15
drag, startPoint x: 391, startPoint y: 343, endPoint x: 152, endPoint y: 323, distance: 239.2
click at [152, 323] on div "Condition report 14 Bulwarna Street, Shailer Park Health issues The landlord mu…" at bounding box center [225, 224] width 389 height 315
click at [58, 234] on icon "button" at bounding box center [56, 235] width 7 height 7
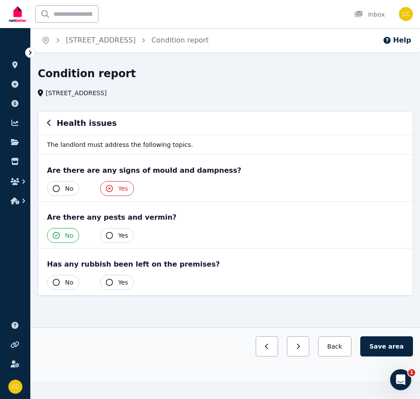
click at [54, 281] on icon "button" at bounding box center [56, 282] width 7 height 7
click at [399, 344] on span "area" at bounding box center [395, 346] width 15 height 9
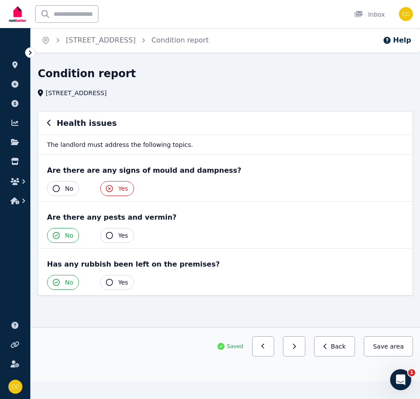
click at [404, 349] on button "Save area" at bounding box center [387, 347] width 49 height 20
click at [341, 351] on button "Back" at bounding box center [334, 347] width 41 height 20
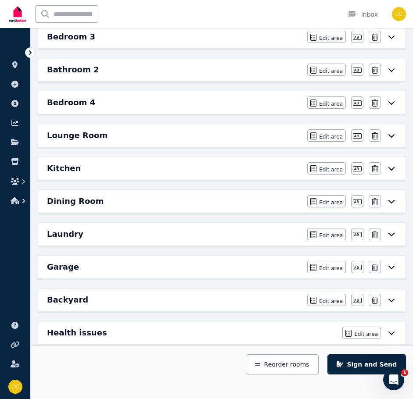
scroll to position [307, 0]
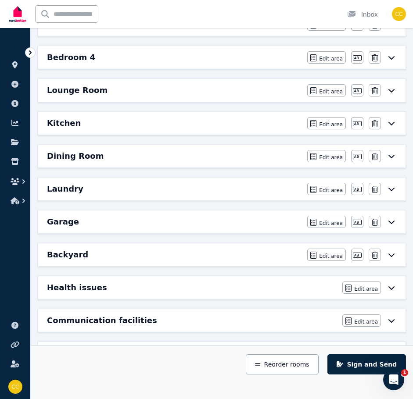
click at [392, 321] on icon at bounding box center [391, 322] width 6 height 4
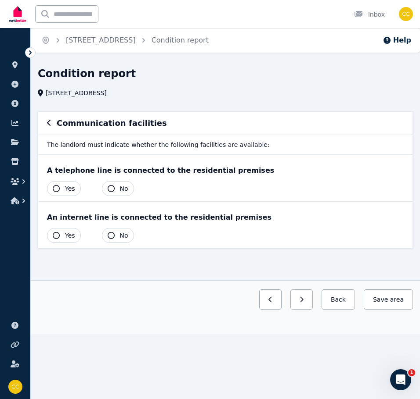
click at [56, 188] on icon "button" at bounding box center [56, 188] width 7 height 7
click at [53, 231] on button "Yes" at bounding box center [64, 235] width 34 height 15
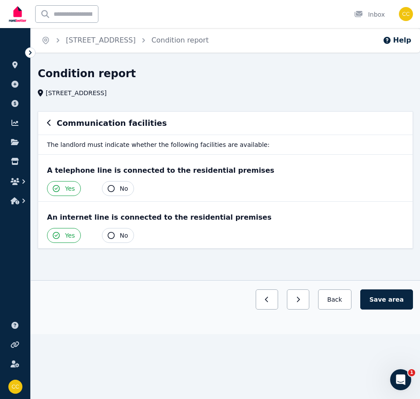
click at [402, 304] on span "area" at bounding box center [395, 299] width 15 height 9
click at [328, 302] on button "Back" at bounding box center [334, 300] width 41 height 20
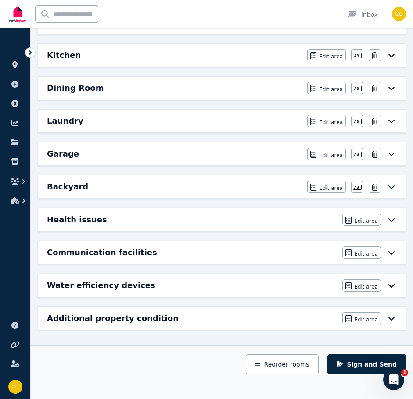
scroll to position [377, 0]
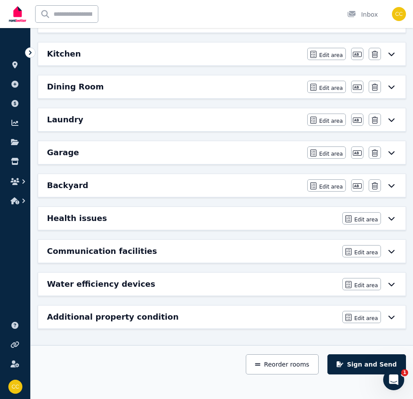
click at [392, 285] on icon at bounding box center [391, 285] width 6 height 4
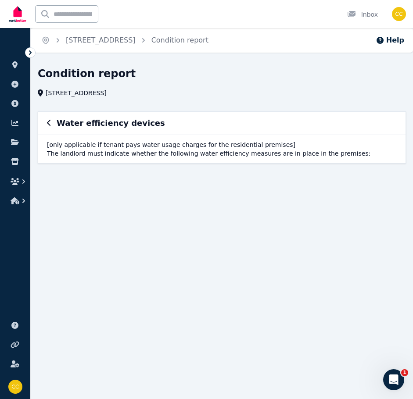
scroll to position [0, 0]
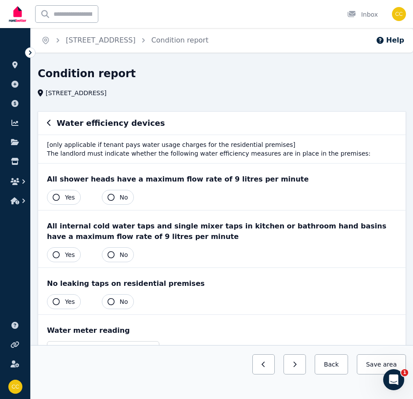
click at [55, 197] on icon "button" at bounding box center [56, 197] width 7 height 7
click at [54, 258] on icon "button" at bounding box center [56, 255] width 7 height 7
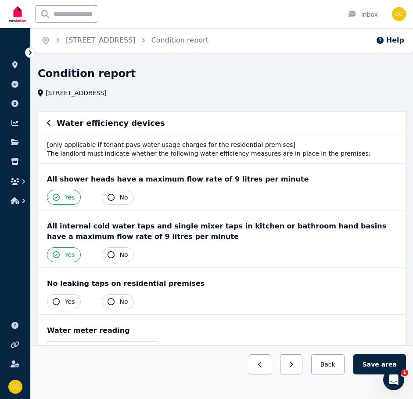
click at [54, 302] on icon "button" at bounding box center [56, 301] width 7 height 7
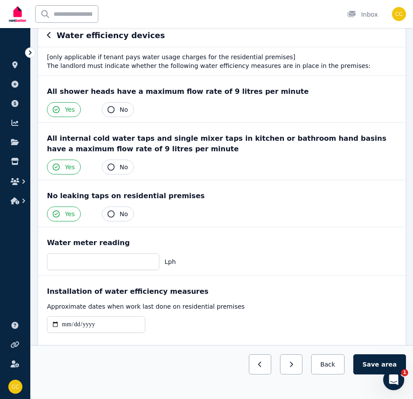
scroll to position [120, 0]
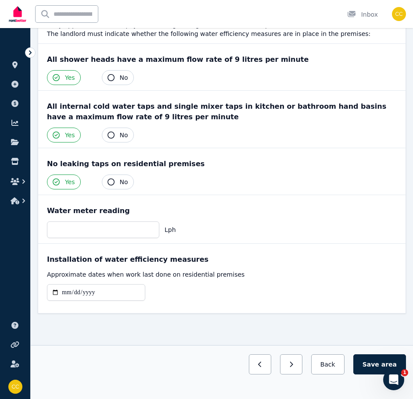
click at [376, 365] on button "Save area" at bounding box center [379, 365] width 53 height 20
click at [342, 362] on button "Back" at bounding box center [327, 365] width 41 height 20
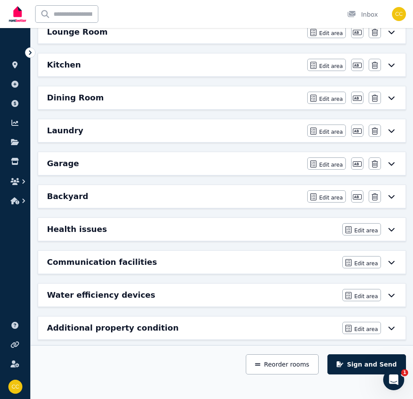
scroll to position [377, 0]
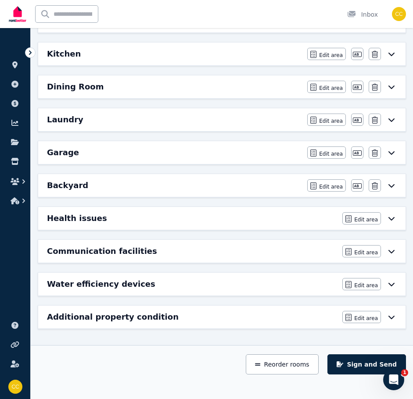
click at [391, 316] on icon at bounding box center [391, 317] width 11 height 7
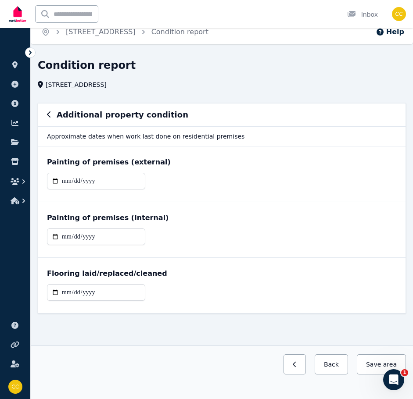
scroll to position [0, 0]
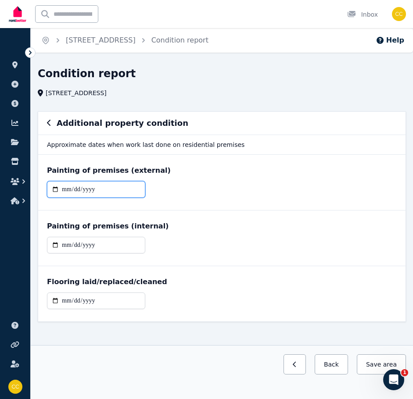
click at [62, 191] on input "date" at bounding box center [96, 189] width 98 height 17
type input "**********"
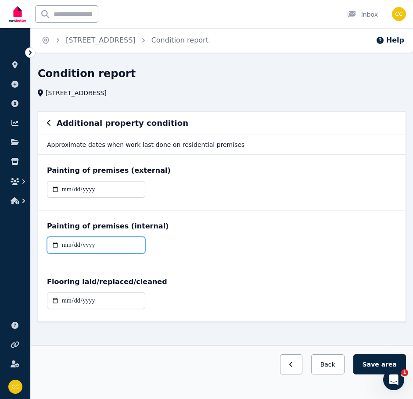
click at [122, 242] on input "date" at bounding box center [96, 245] width 98 height 17
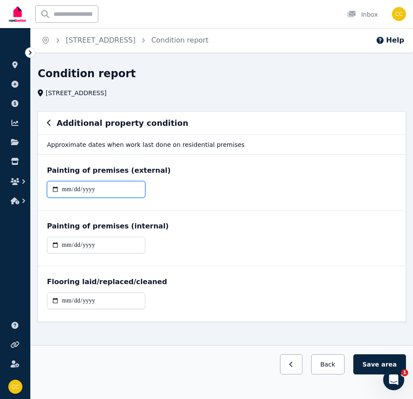
click at [64, 191] on input "date" at bounding box center [96, 189] width 98 height 17
type input "**********"
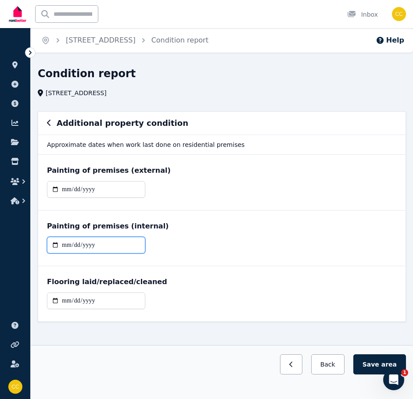
click at [63, 244] on input "date" at bounding box center [96, 245] width 98 height 17
type input "**********"
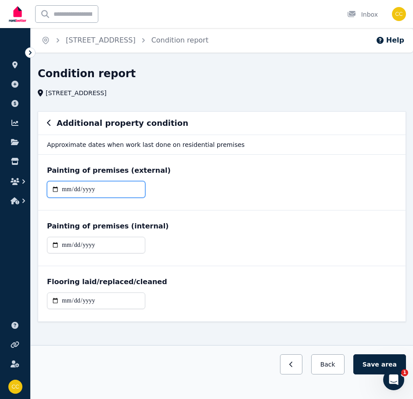
click at [105, 190] on input "**********" at bounding box center [96, 189] width 98 height 17
click at [219, 234] on div "**********" at bounding box center [221, 238] width 367 height 55
click at [381, 361] on button "Save area" at bounding box center [379, 365] width 53 height 20
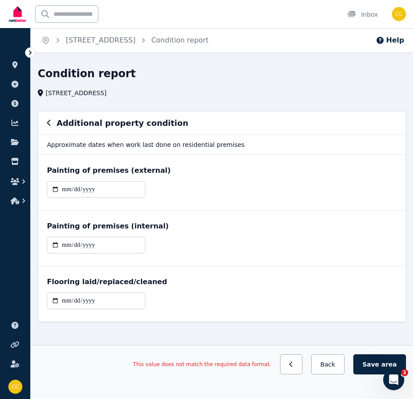
click at [375, 366] on button "Save area" at bounding box center [379, 365] width 53 height 20
click at [337, 364] on button "Back" at bounding box center [327, 365] width 33 height 20
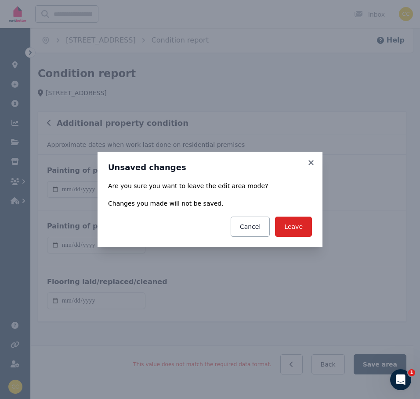
click at [261, 230] on button "Cancel" at bounding box center [249, 227] width 39 height 20
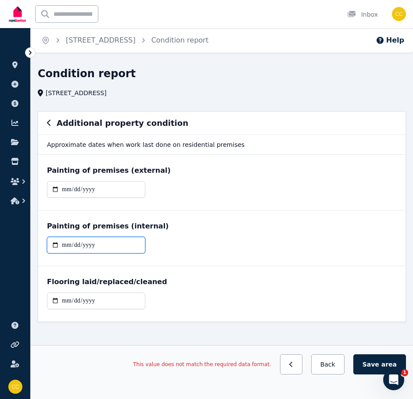
click at [107, 246] on input "**********" at bounding box center [96, 245] width 98 height 17
click at [187, 255] on div "**********" at bounding box center [222, 249] width 350 height 24
click at [68, 244] on input "**********" at bounding box center [96, 245] width 98 height 17
click at [82, 247] on input "**********" at bounding box center [96, 245] width 98 height 17
click at [93, 249] on input "**********" at bounding box center [96, 245] width 98 height 17
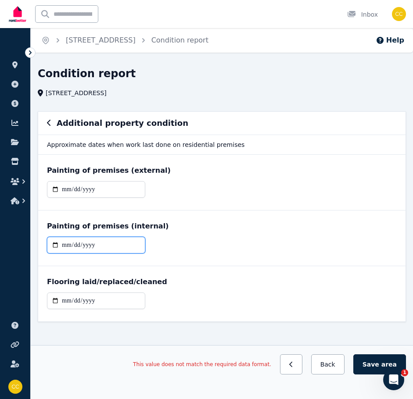
click at [105, 249] on input "**********" at bounding box center [96, 245] width 98 height 17
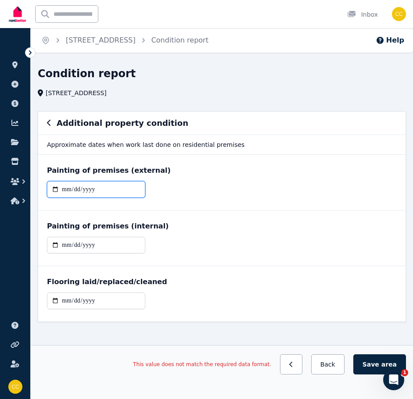
click at [113, 194] on input "date" at bounding box center [96, 189] width 98 height 17
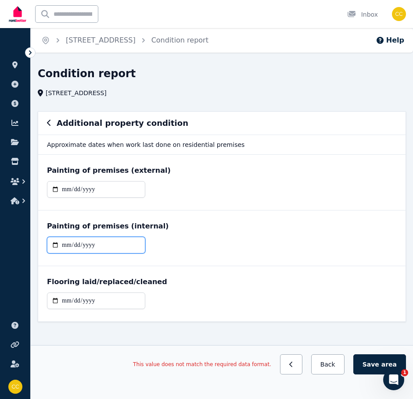
click at [101, 248] on input "**********" at bounding box center [96, 245] width 98 height 17
click at [374, 370] on button "Save area" at bounding box center [379, 365] width 53 height 20
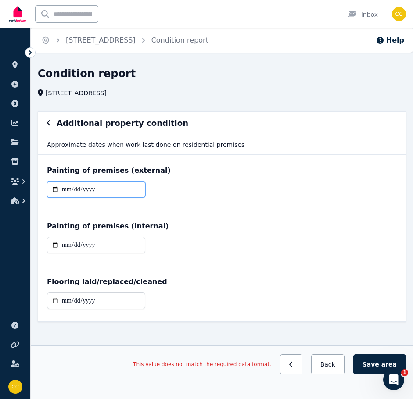
click at [63, 190] on input "date" at bounding box center [96, 189] width 98 height 17
click at [292, 367] on icon "button" at bounding box center [290, 364] width 3 height 5
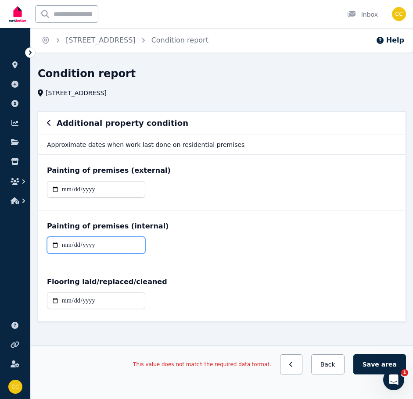
click at [66, 247] on input "**********" at bounding box center [96, 245] width 98 height 17
click at [384, 363] on button "Save area" at bounding box center [379, 365] width 53 height 20
click at [334, 366] on button "Back" at bounding box center [327, 365] width 33 height 20
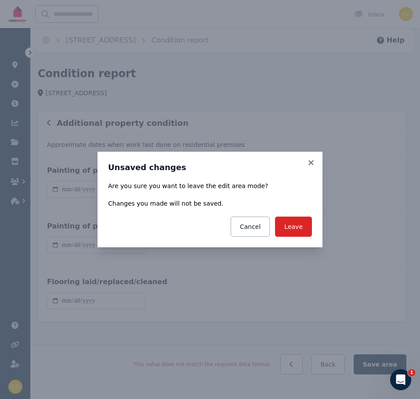
click at [290, 232] on button "Leave" at bounding box center [293, 227] width 37 height 20
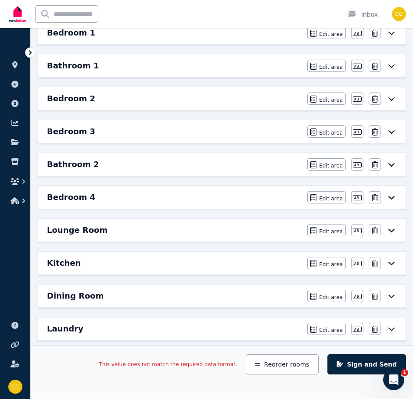
scroll to position [377, 0]
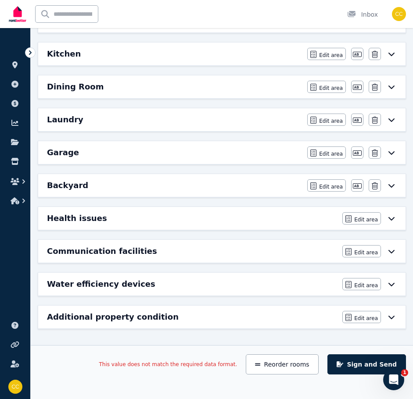
click at [391, 318] on icon at bounding box center [391, 318] width 6 height 4
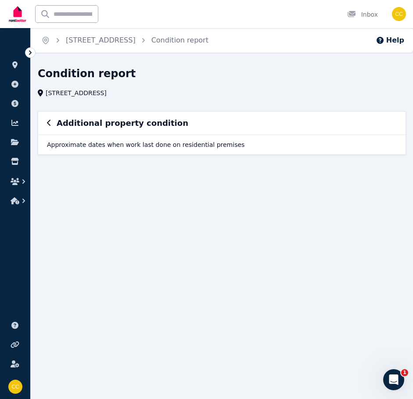
scroll to position [0, 0]
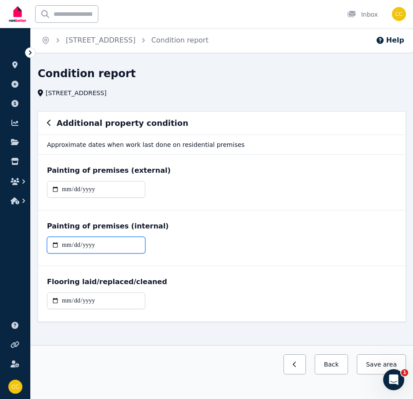
click at [64, 246] on input "date" at bounding box center [96, 245] width 98 height 17
type input "**********"
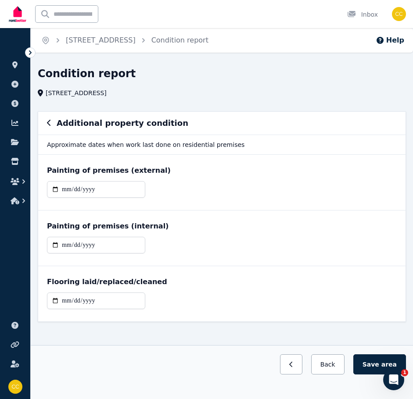
click at [382, 368] on button "Save area" at bounding box center [379, 365] width 53 height 20
click at [339, 367] on button "Back" at bounding box center [327, 365] width 41 height 20
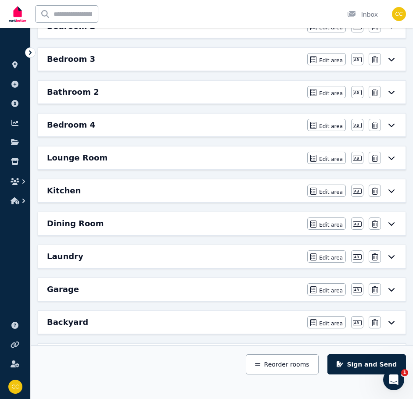
scroll to position [263, 0]
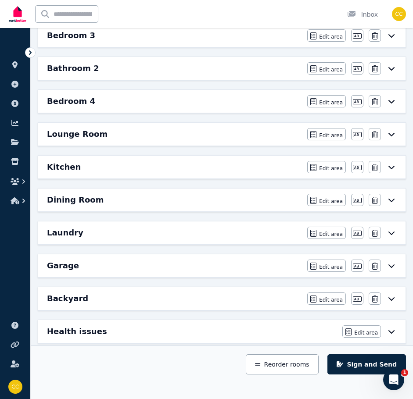
click at [392, 233] on icon at bounding box center [391, 233] width 11 height 7
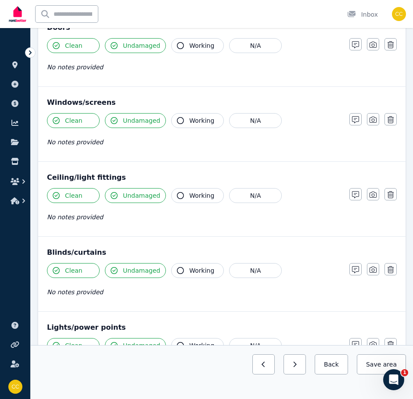
scroll to position [0, 0]
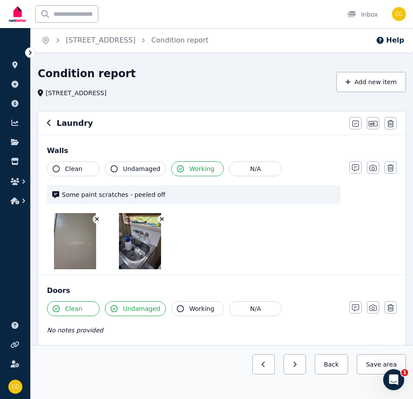
click at [189, 194] on span "Some paint scratches - peeled off" at bounding box center [198, 194] width 273 height 9
click at [353, 169] on icon "button" at bounding box center [355, 168] width 7 height 7
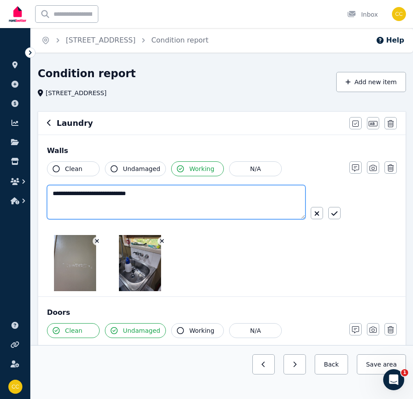
click at [162, 188] on textarea "**********" at bounding box center [176, 202] width 259 height 34
type textarea "**********"
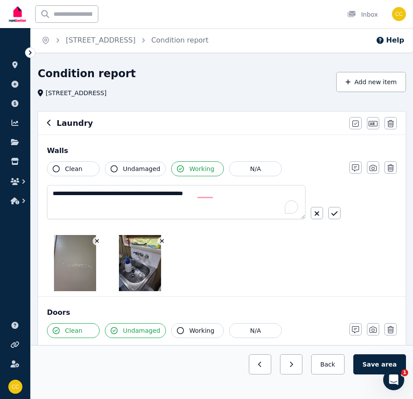
type textarea "**********"
click at [338, 215] on button "button" at bounding box center [334, 213] width 12 height 12
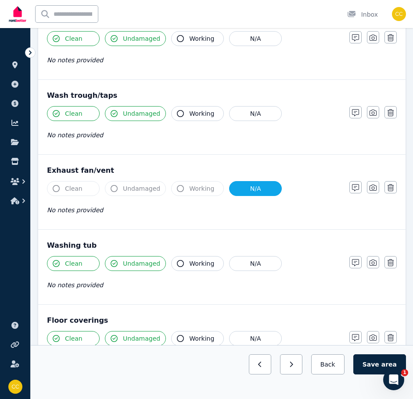
scroll to position [677, 0]
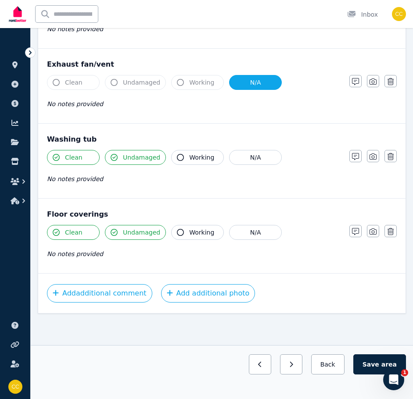
click at [395, 363] on span "area" at bounding box center [388, 364] width 15 height 9
click at [383, 367] on button "Save area" at bounding box center [381, 365] width 49 height 20
click at [336, 358] on button "Back" at bounding box center [327, 365] width 41 height 20
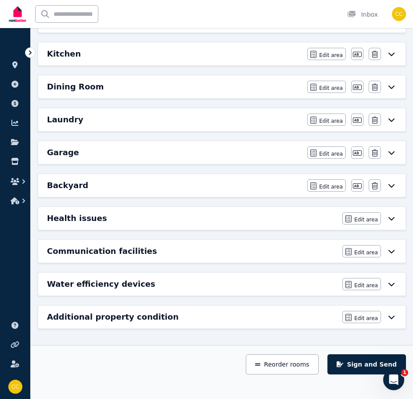
scroll to position [377, 0]
click at [373, 364] on button "Sign and Send" at bounding box center [366, 365] width 79 height 20
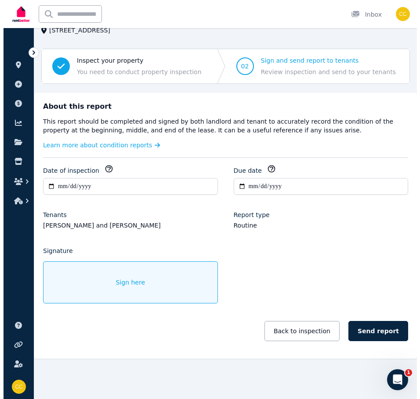
scroll to position [62, 0]
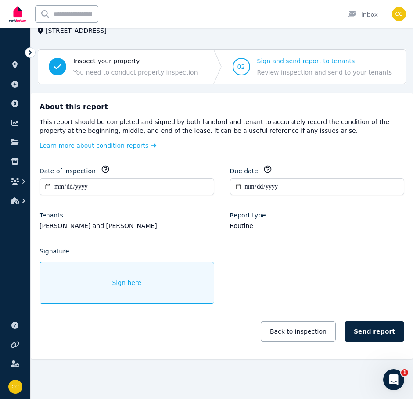
click at [137, 280] on span "Sign here" at bounding box center [126, 283] width 29 height 9
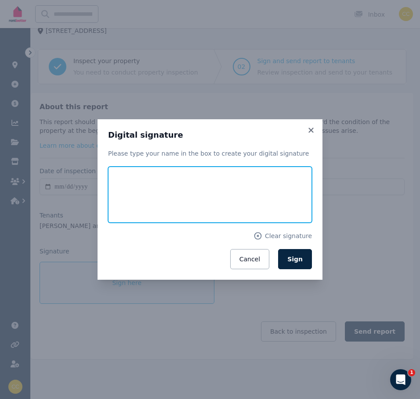
click at [162, 190] on input "text" at bounding box center [210, 195] width 204 height 56
click at [220, 207] on input "text" at bounding box center [210, 195] width 204 height 56
type input "**********"
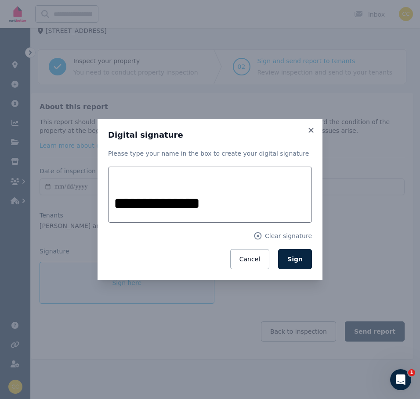
click at [316, 203] on div "**********" at bounding box center [209, 199] width 225 height 161
click at [298, 262] on span "Sign" at bounding box center [294, 259] width 15 height 7
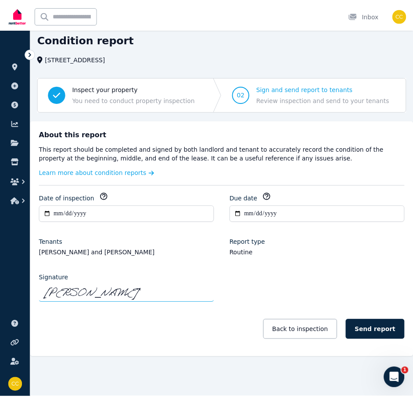
scroll to position [35, 0]
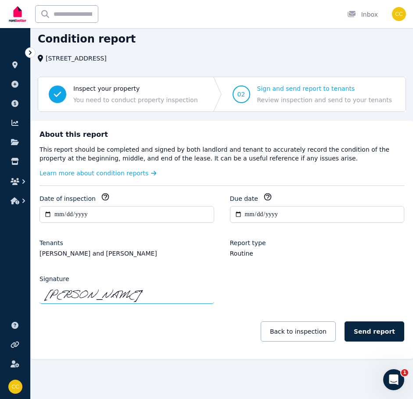
click at [385, 332] on button "Send report" at bounding box center [375, 332] width 60 height 20
